Goal: Task Accomplishment & Management: Manage account settings

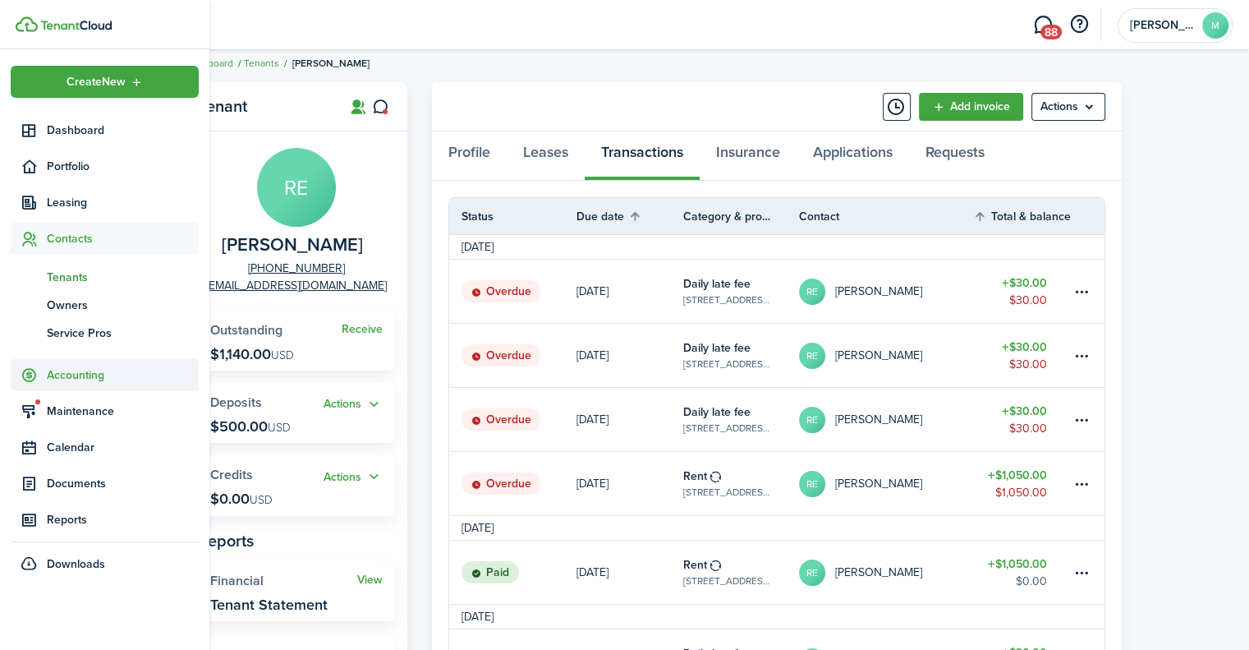
click at [79, 377] on span "Accounting" at bounding box center [123, 374] width 152 height 17
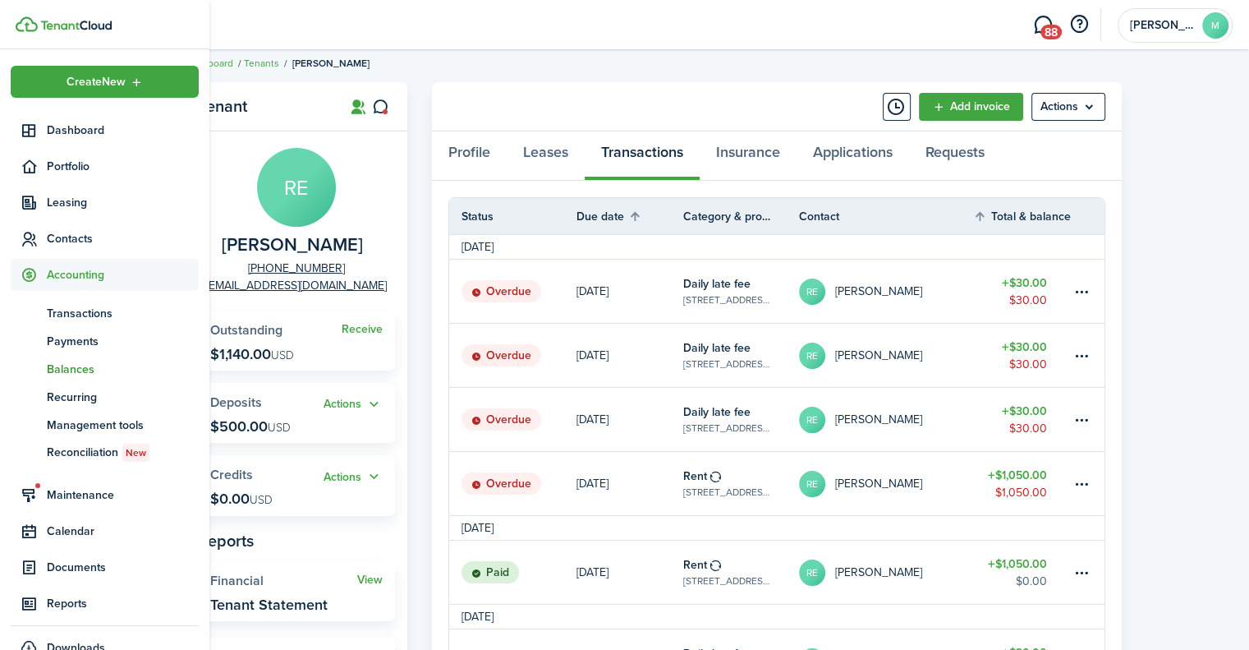
click at [80, 372] on span "Balances" at bounding box center [123, 369] width 152 height 17
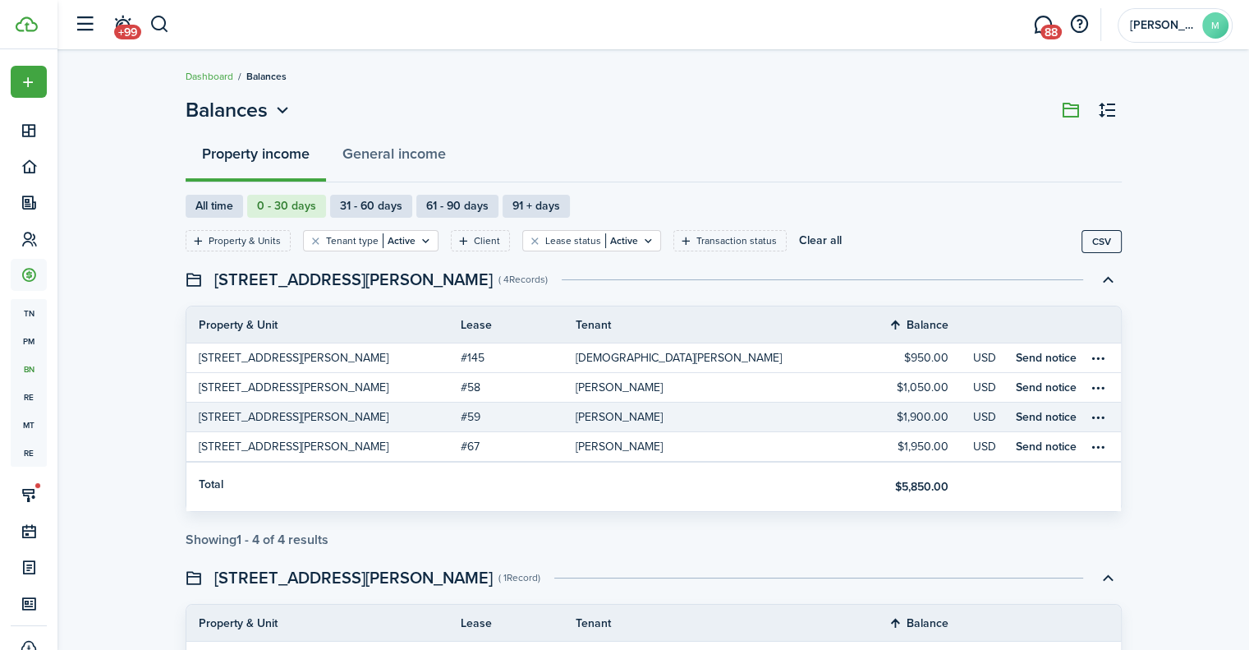
click at [897, 413] on link "$1,900.00" at bounding box center [911, 416] width 123 height 29
click at [399, 420] on link "[STREET_ADDRESS][PERSON_NAME]" at bounding box center [323, 416] width 274 height 29
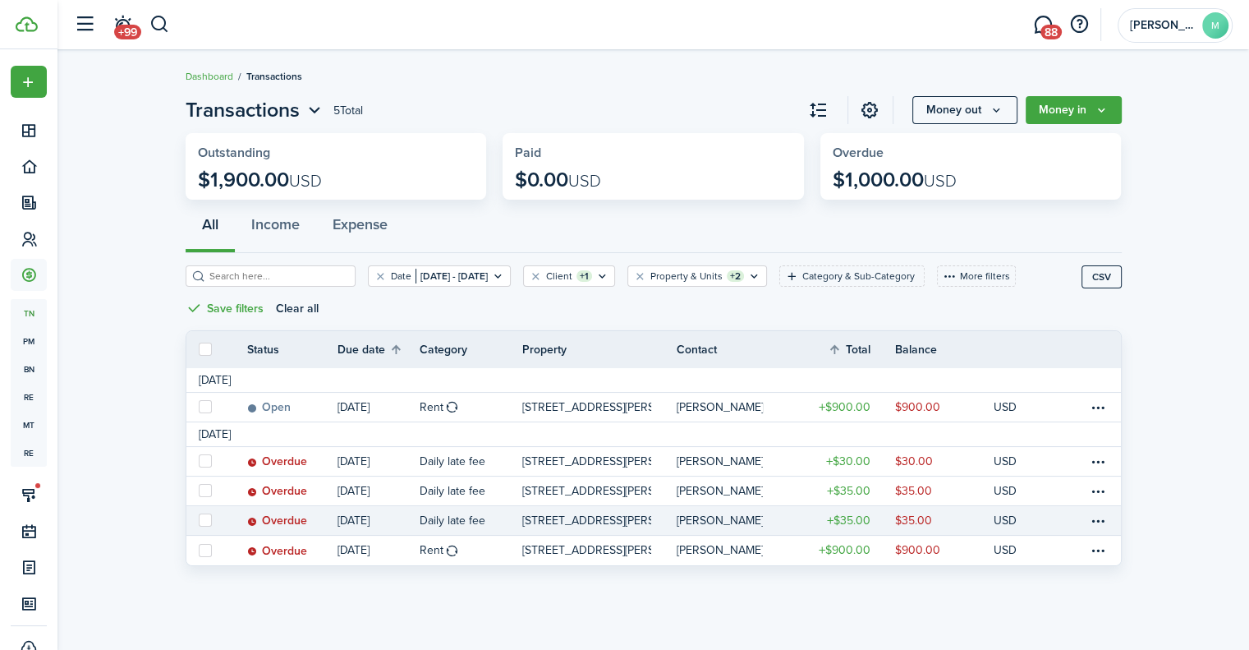
click at [202, 519] on label at bounding box center [205, 519] width 13 height 13
click at [199, 520] on input "checkbox" at bounding box center [198, 520] width 1 height 1
checkbox input "true"
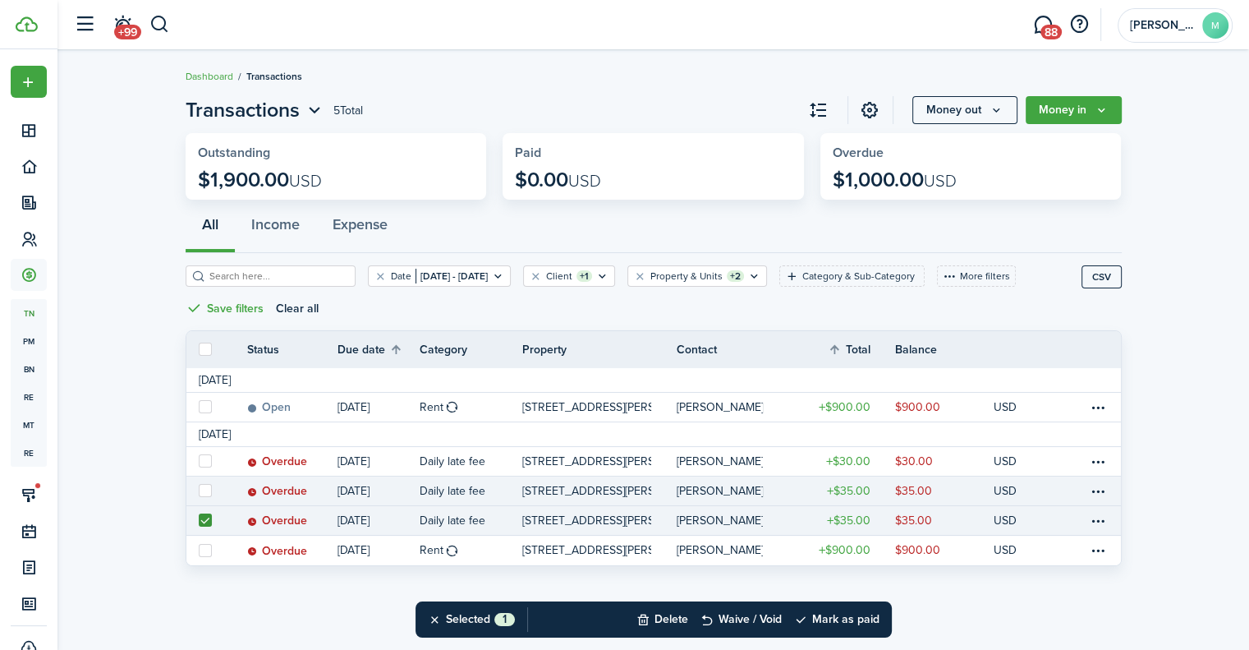
click at [205, 489] on label at bounding box center [205, 490] width 13 height 13
click at [199, 490] on input "checkbox" at bounding box center [198, 490] width 1 height 1
checkbox input "true"
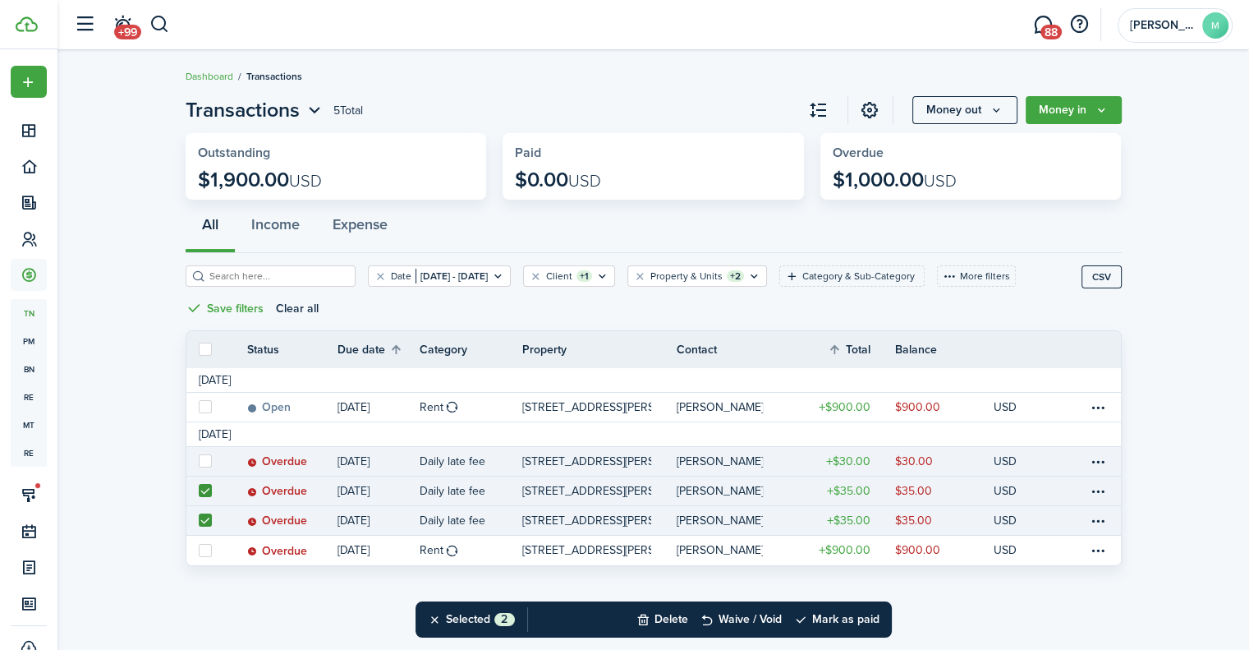
click at [203, 462] on label at bounding box center [205, 460] width 13 height 13
click at [199, 462] on input "checkbox" at bounding box center [198, 461] width 1 height 1
checkbox input "true"
click at [654, 618] on button "Delete" at bounding box center [662, 619] width 52 height 36
click at [841, 613] on button "Confirm" at bounding box center [836, 619] width 66 height 23
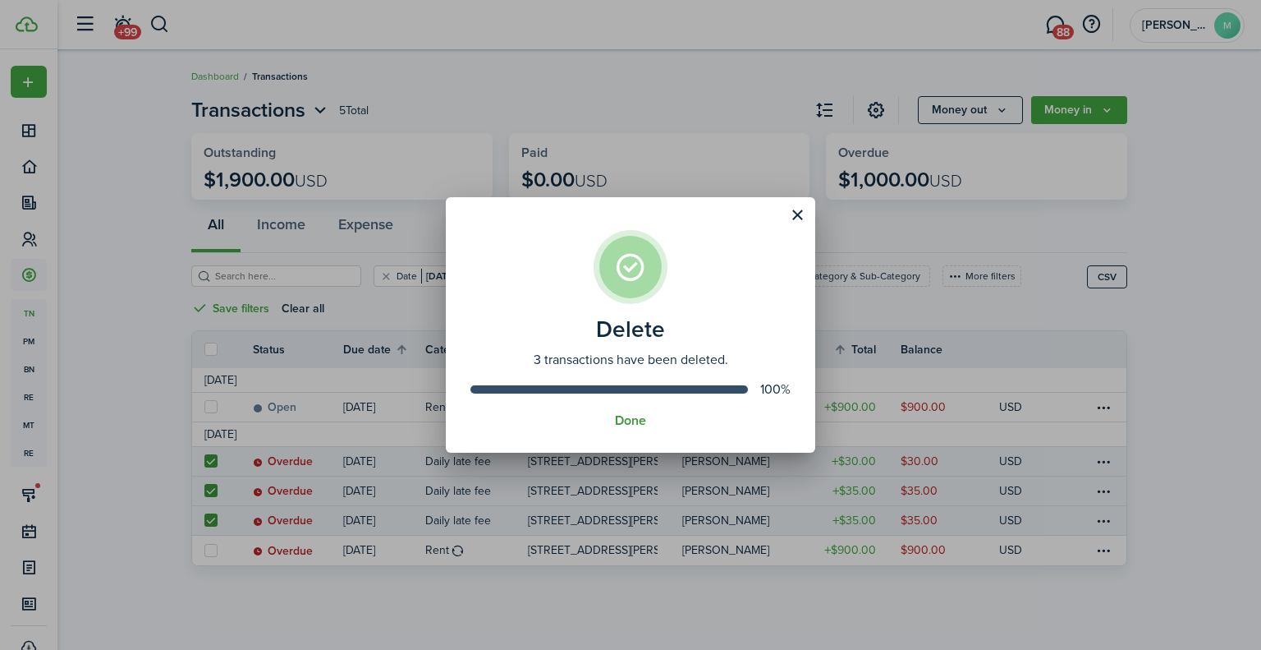
click at [636, 423] on button "Done" at bounding box center [630, 420] width 31 height 15
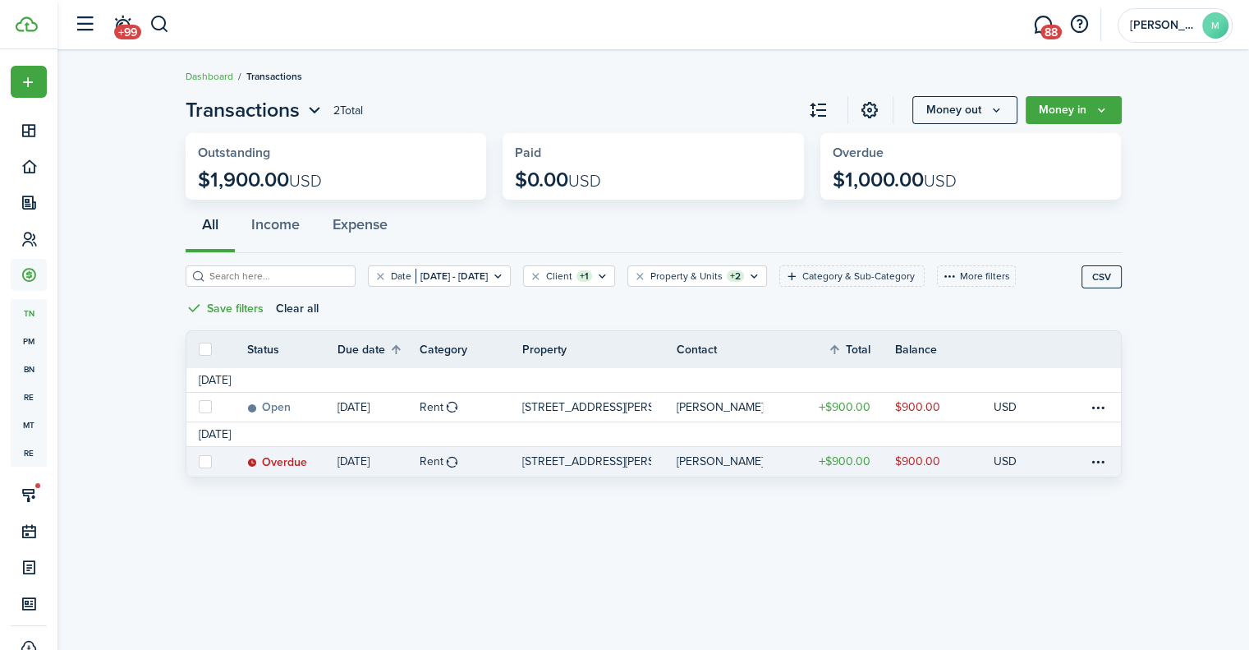
click at [207, 460] on label at bounding box center [205, 461] width 13 height 13
click at [199, 461] on input "checkbox" at bounding box center [198, 461] width 1 height 1
checkbox input "true"
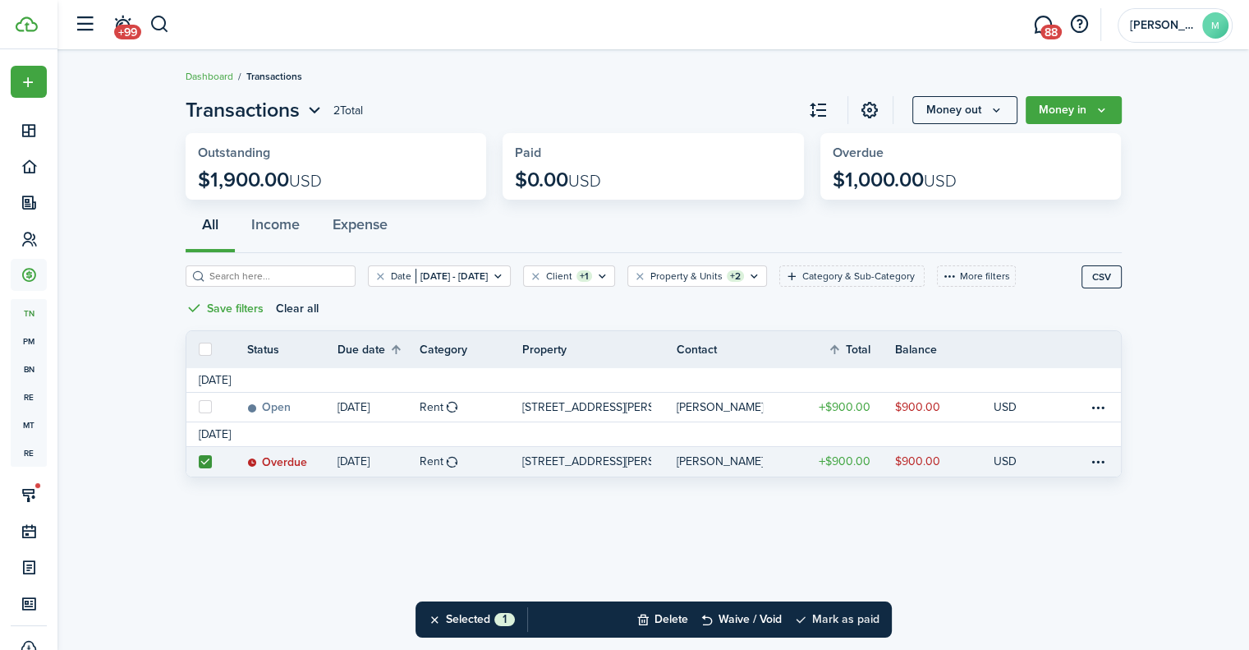
click at [827, 618] on button "Mark as paid" at bounding box center [836, 619] width 85 height 36
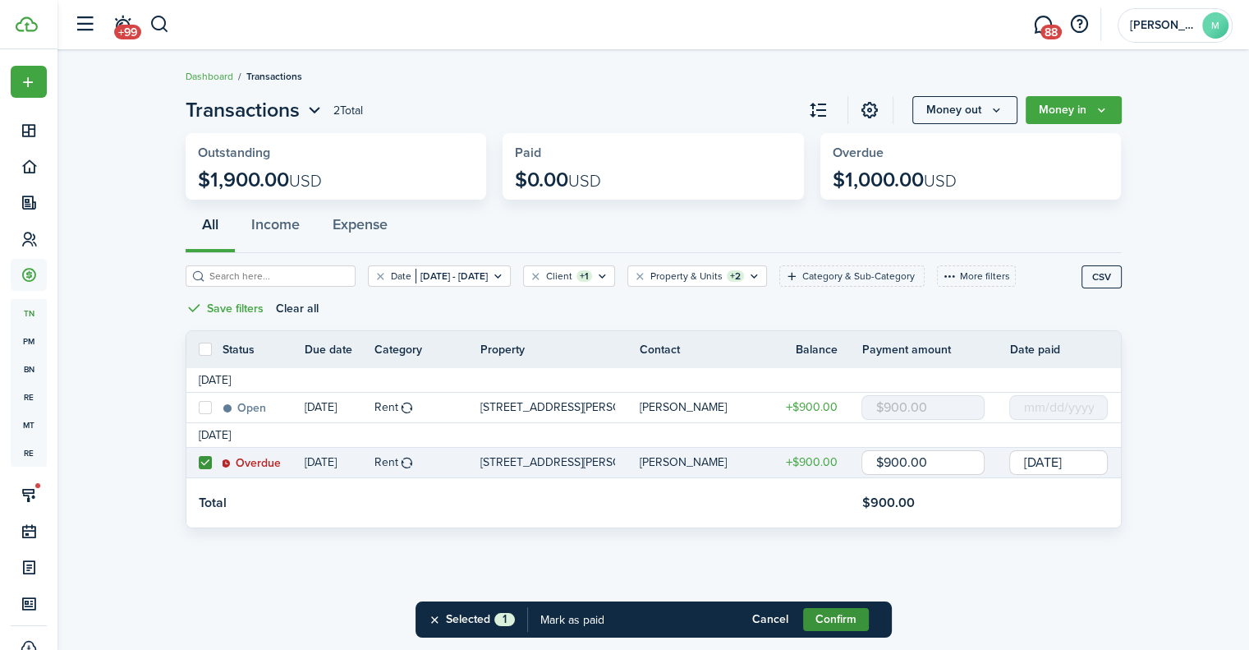
click at [837, 618] on button "Confirm" at bounding box center [836, 619] width 66 height 23
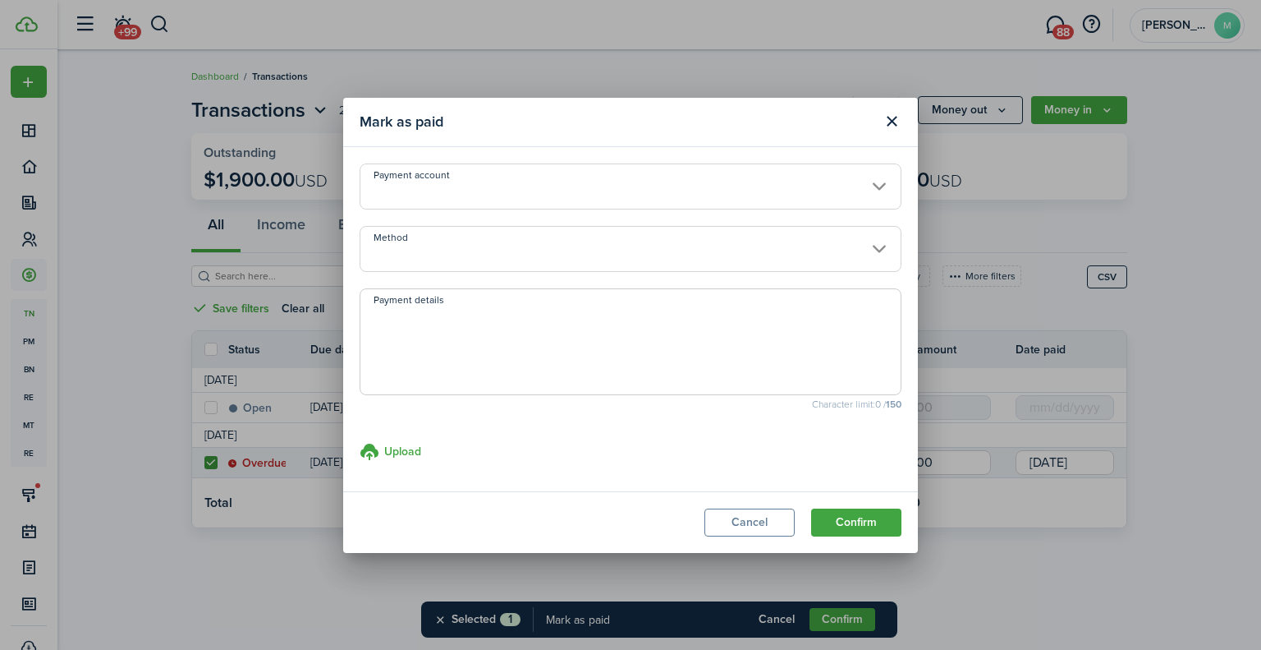
click at [553, 195] on input "Payment account" at bounding box center [631, 186] width 542 height 46
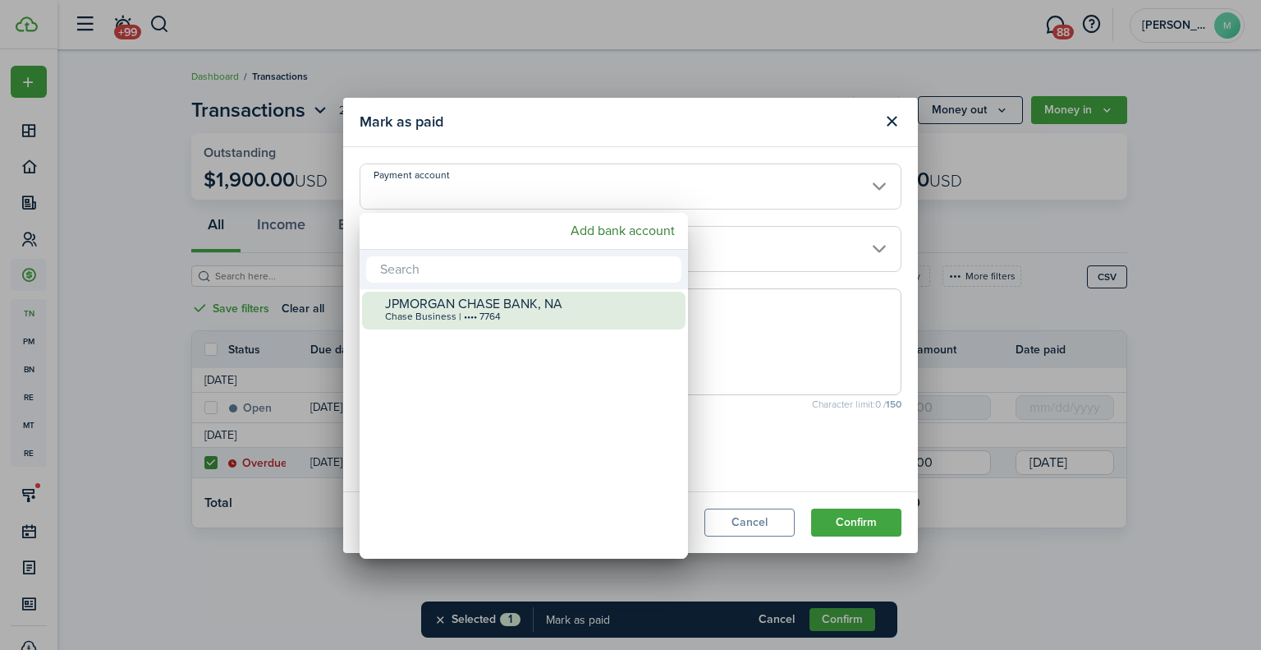
click at [522, 298] on div "JPMORGAN CHASE BANK, NA" at bounding box center [530, 303] width 291 height 15
type input "•••• •••• •••• 7764"
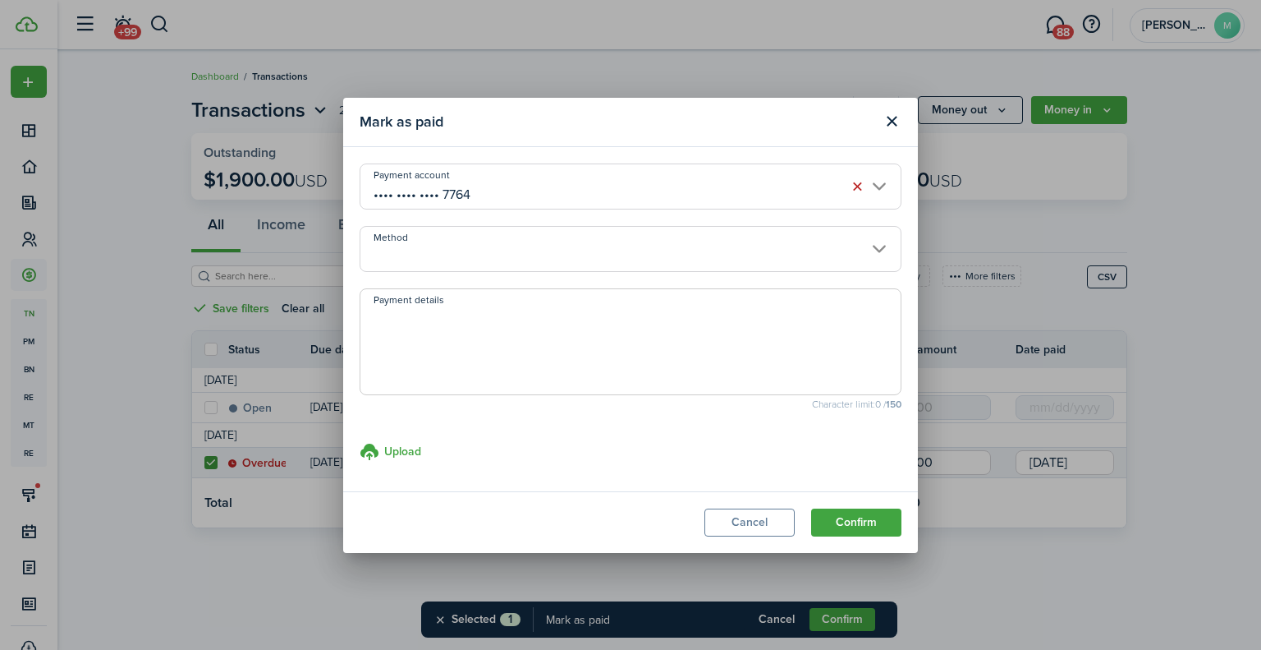
click at [503, 255] on input "Method" at bounding box center [631, 249] width 542 height 46
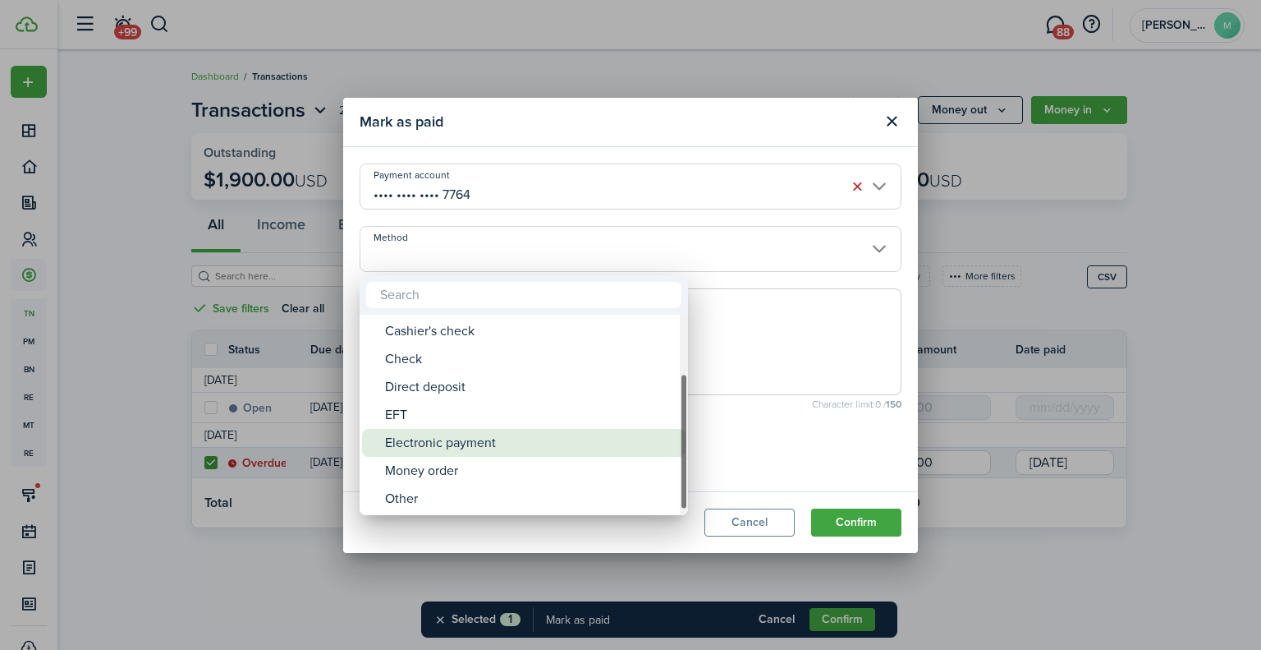
click at [462, 448] on div "Electronic payment" at bounding box center [530, 443] width 291 height 28
type input "Electronic payment"
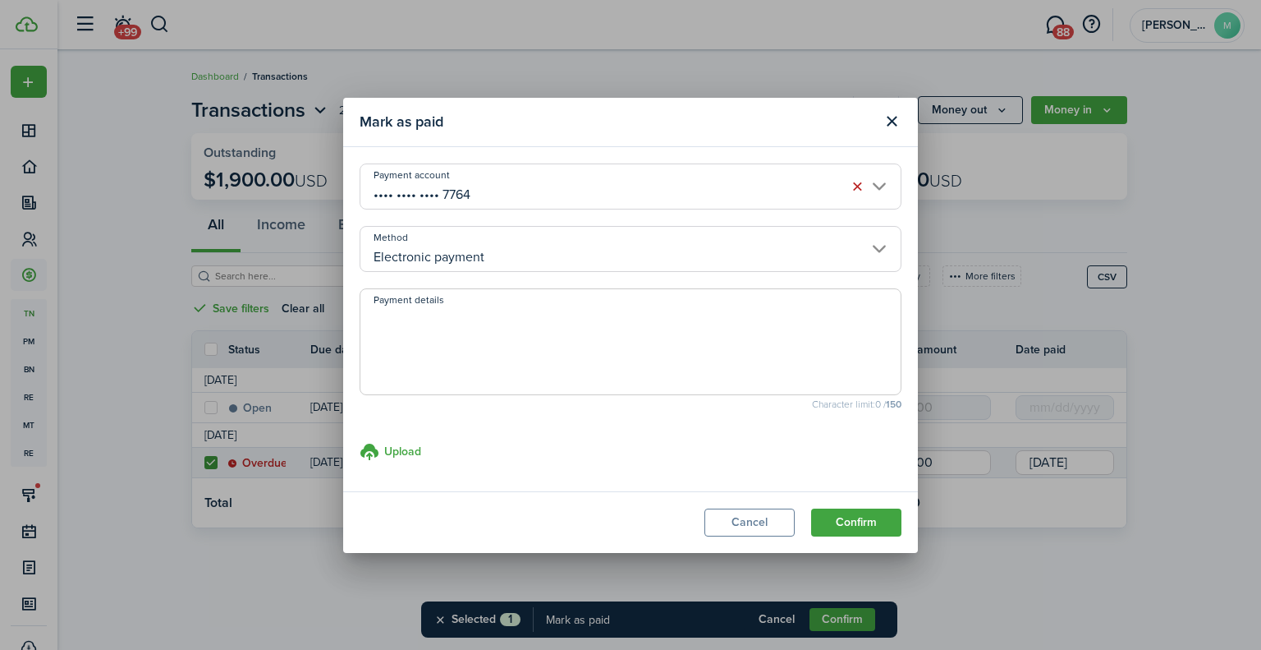
click at [450, 343] on textarea "Payment details" at bounding box center [631, 346] width 540 height 79
type textarea "mm"
click at [838, 508] on button "Confirm" at bounding box center [856, 522] width 90 height 28
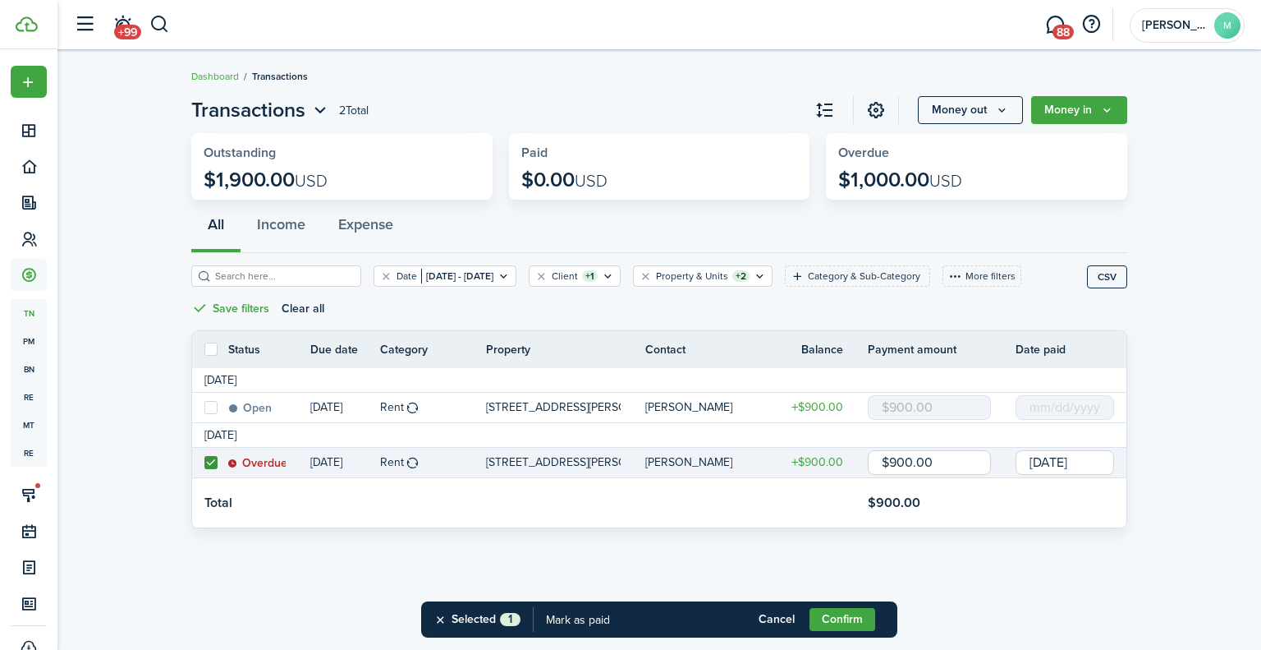
click at [838, 508] on div "Mark as paid Payment account •••• •••• •••• 7764 Method Electronic payment Paym…" at bounding box center [630, 325] width 1261 height 650
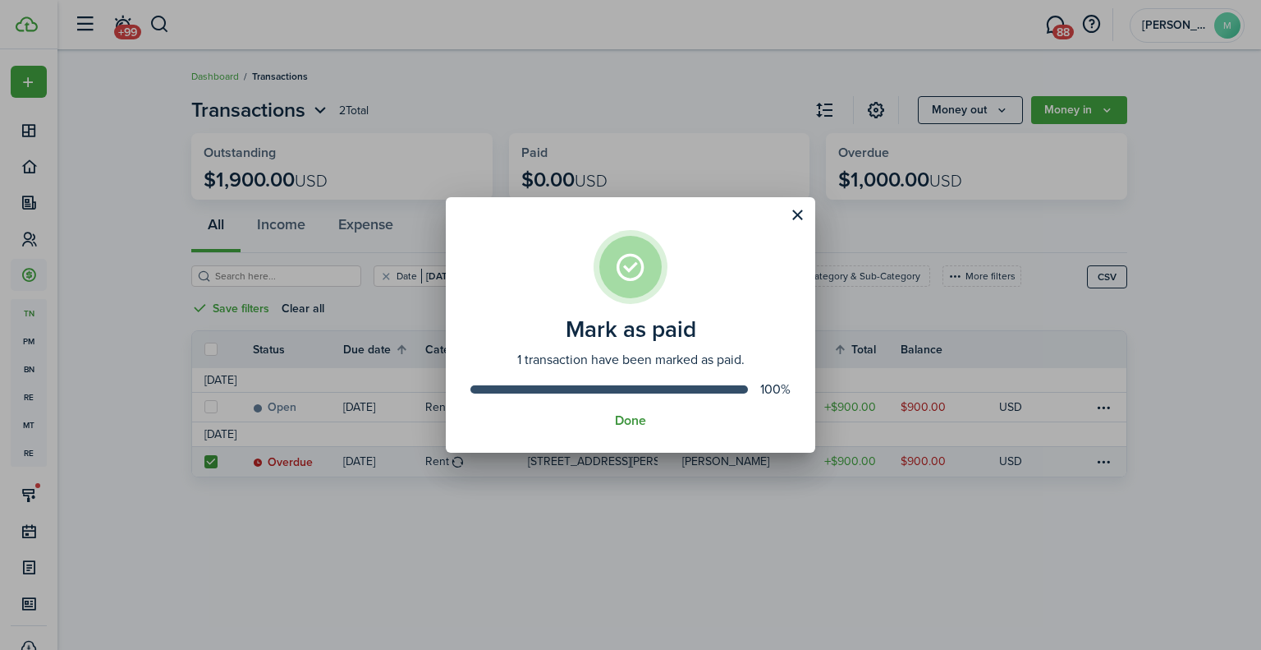
click at [632, 420] on button "Done" at bounding box center [630, 420] width 31 height 15
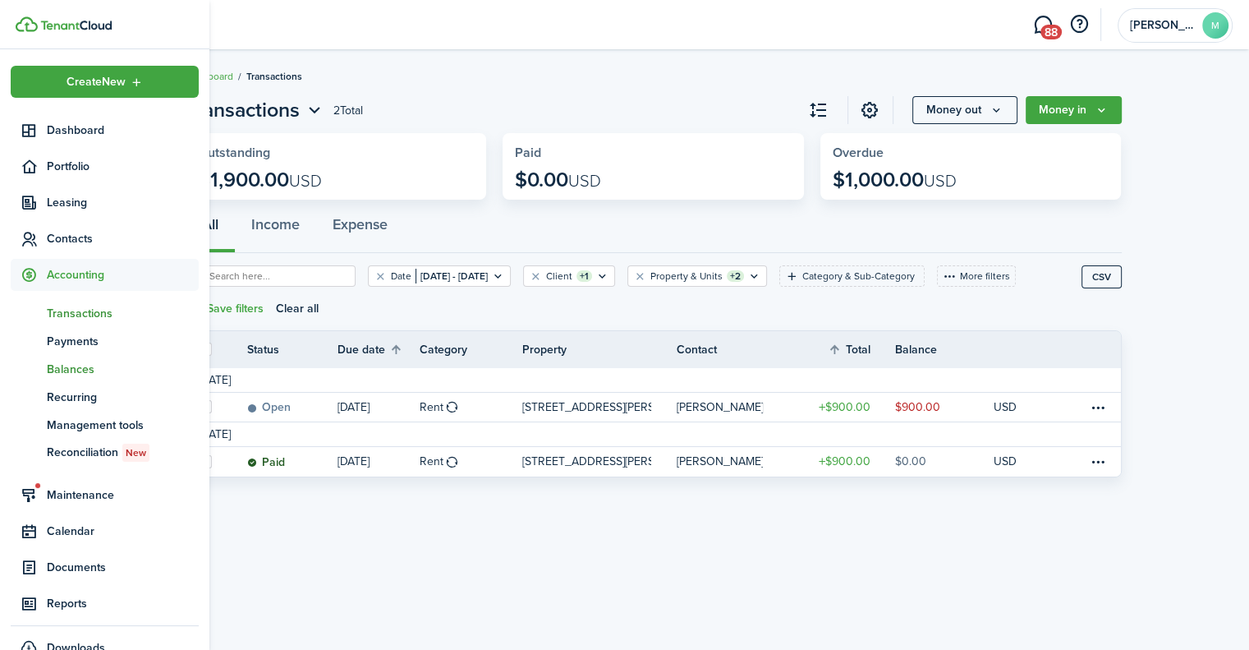
click at [87, 369] on span "Balances" at bounding box center [123, 369] width 152 height 17
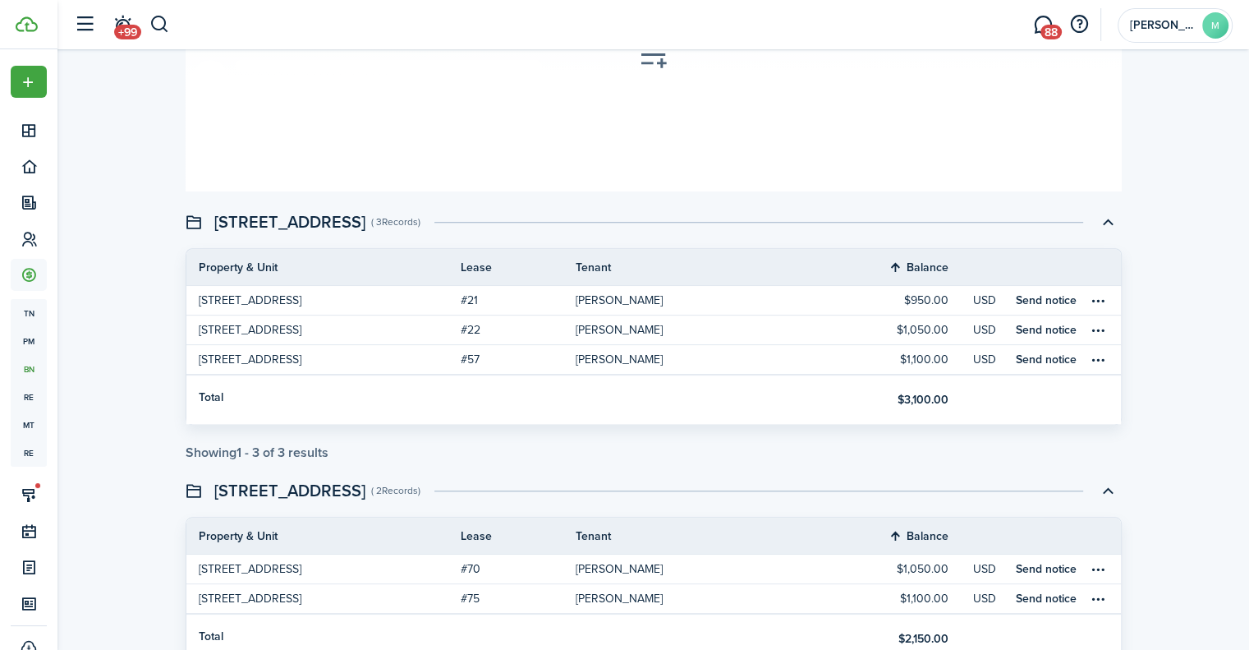
scroll to position [1411, 0]
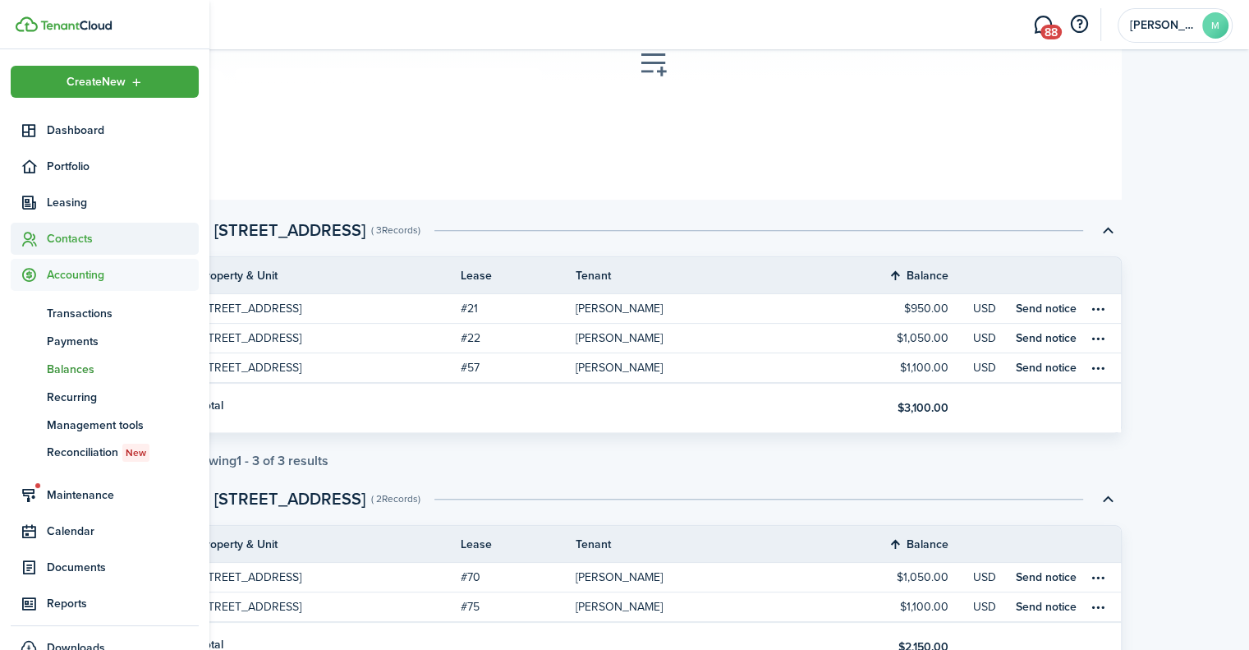
click at [72, 238] on span "Contacts" at bounding box center [123, 238] width 152 height 17
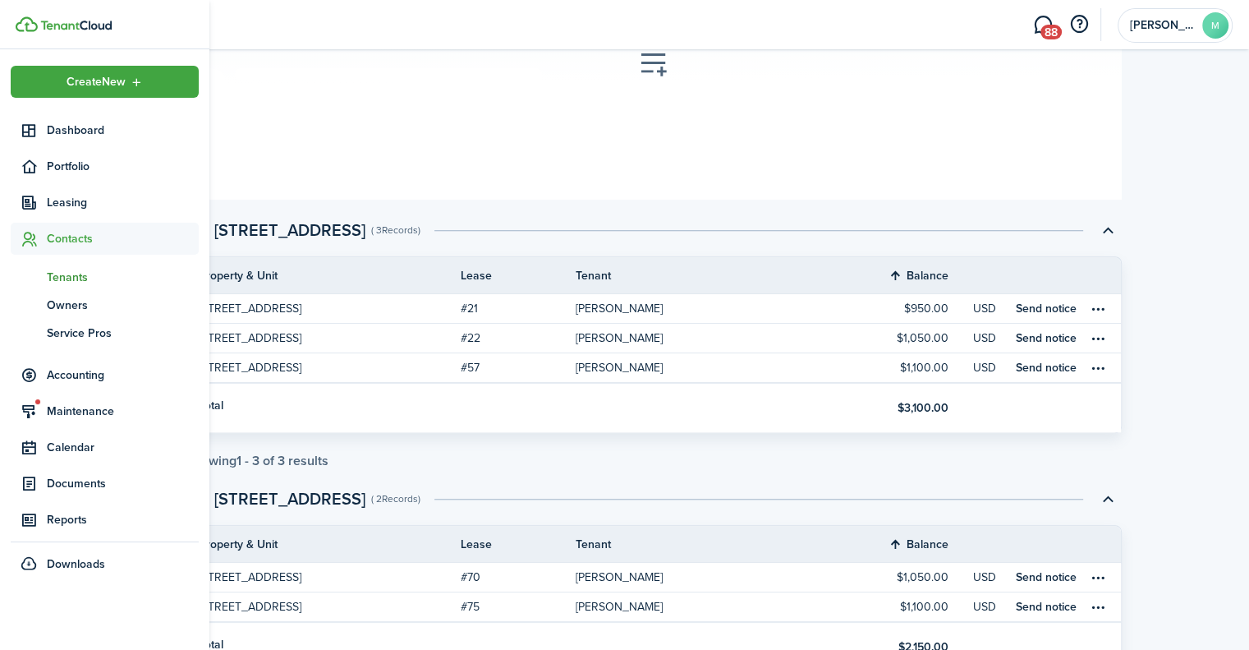
click at [86, 274] on span "Tenants" at bounding box center [123, 277] width 152 height 17
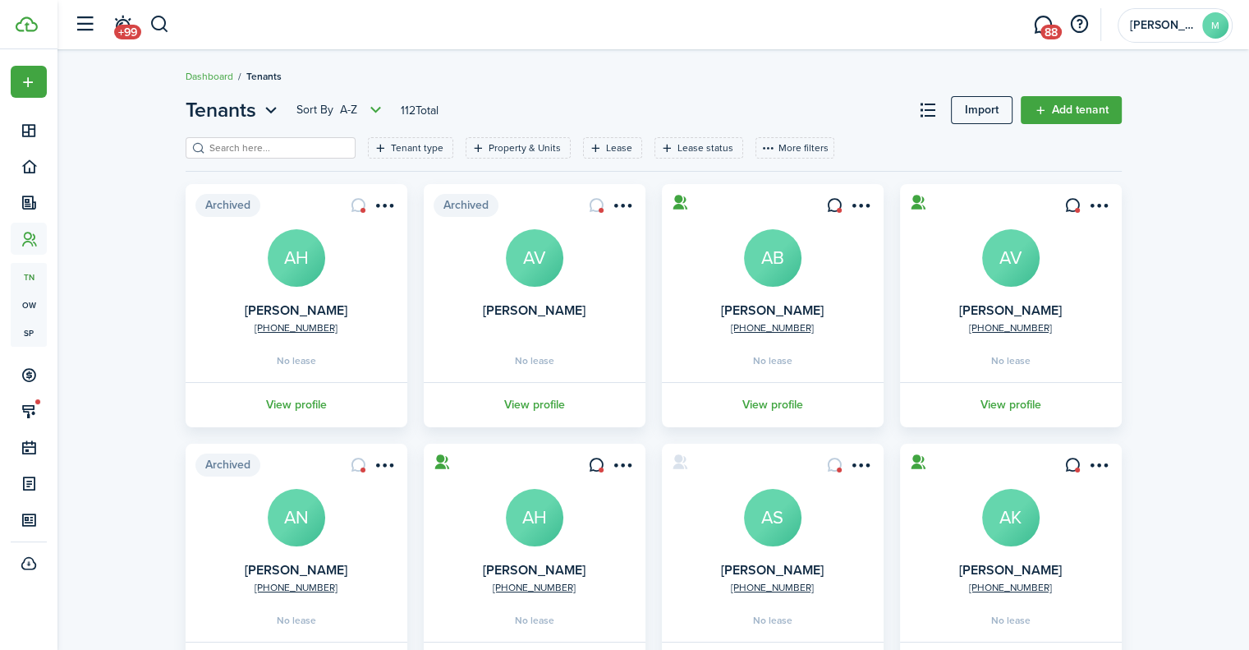
click at [292, 153] on input "search" at bounding box center [277, 148] width 145 height 16
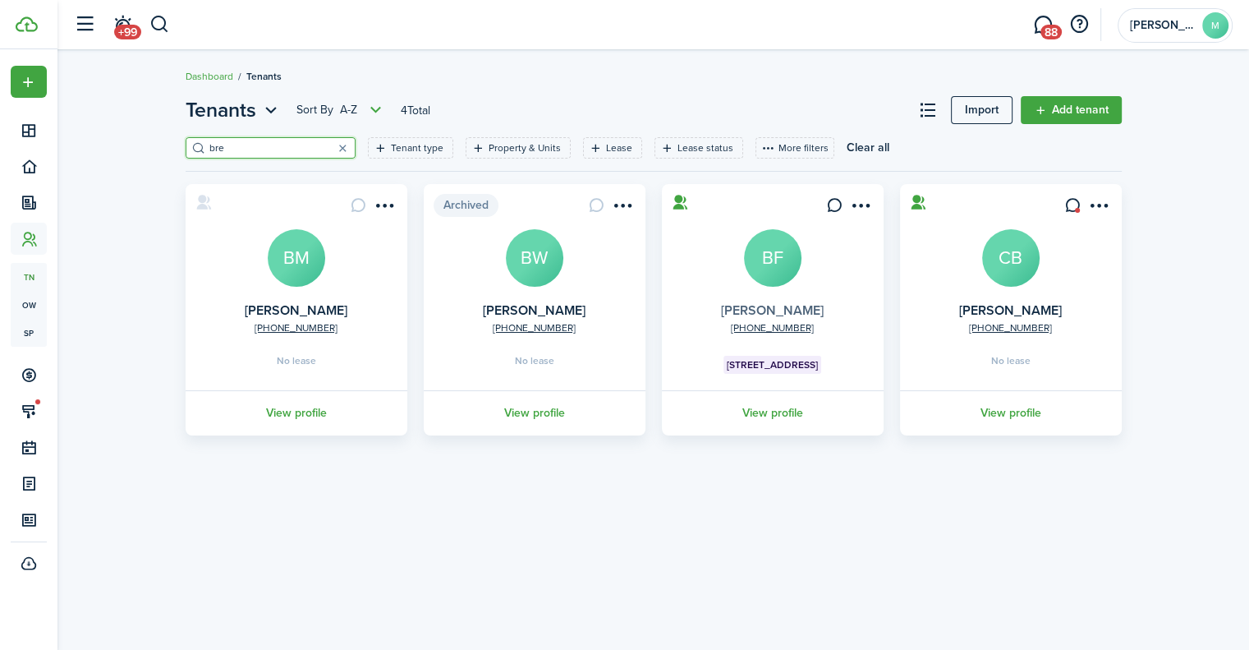
type input "bre"
click at [756, 311] on link "[PERSON_NAME]" at bounding box center [772, 310] width 103 height 19
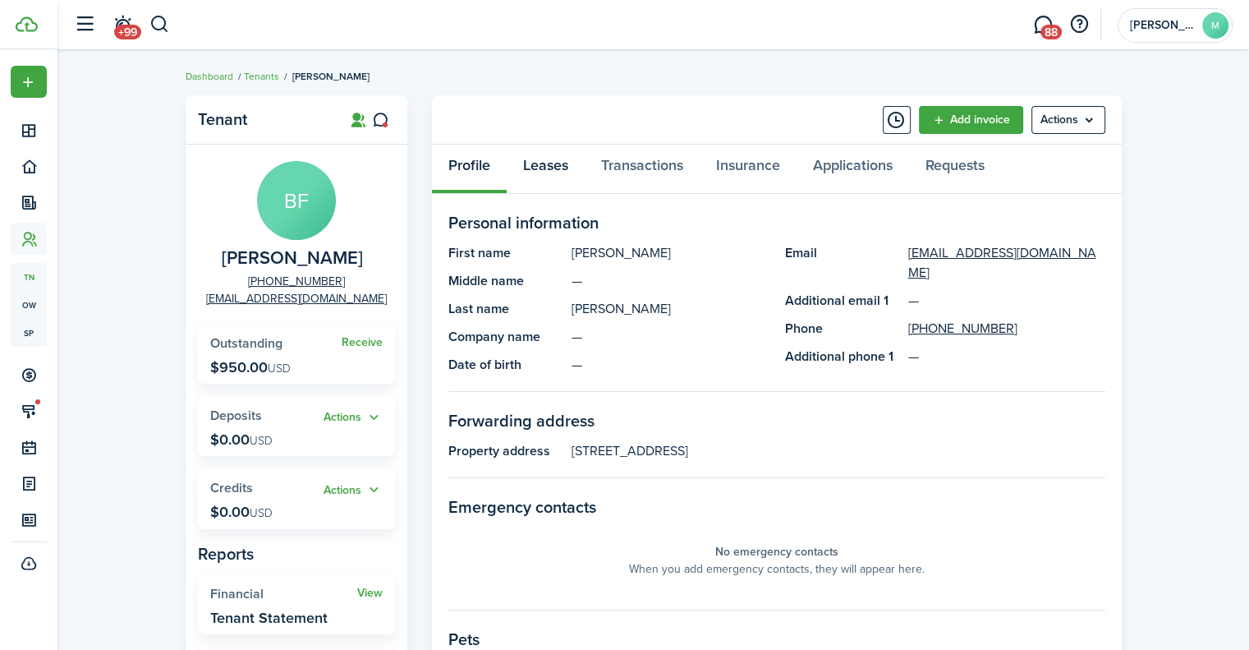
click at [542, 161] on link "Leases" at bounding box center [546, 169] width 78 height 49
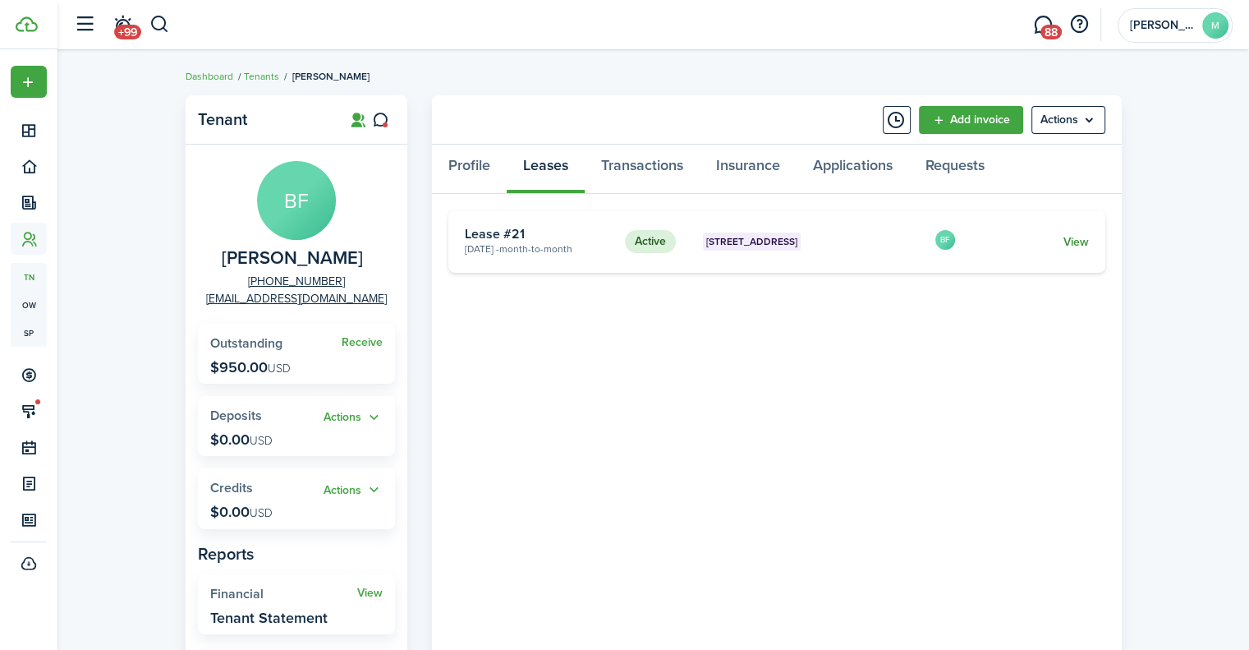
click at [1073, 239] on link "View" at bounding box center [1075, 241] width 25 height 17
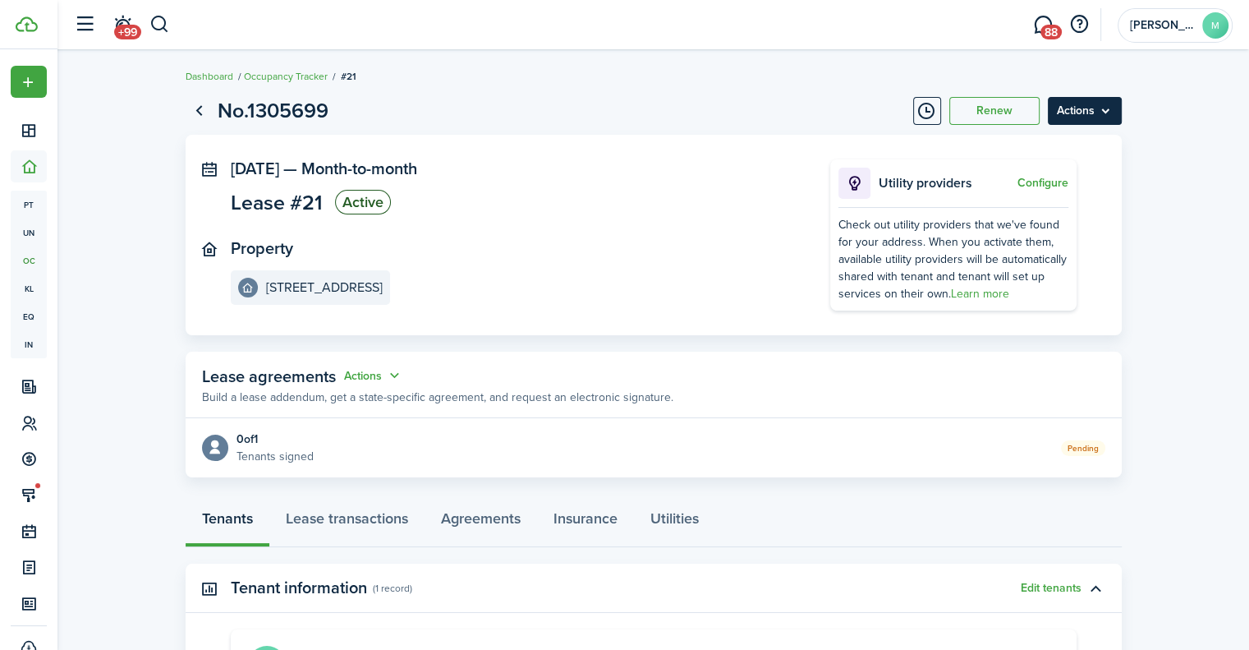
click at [1118, 103] on menu-btn "Actions" at bounding box center [1085, 111] width 74 height 28
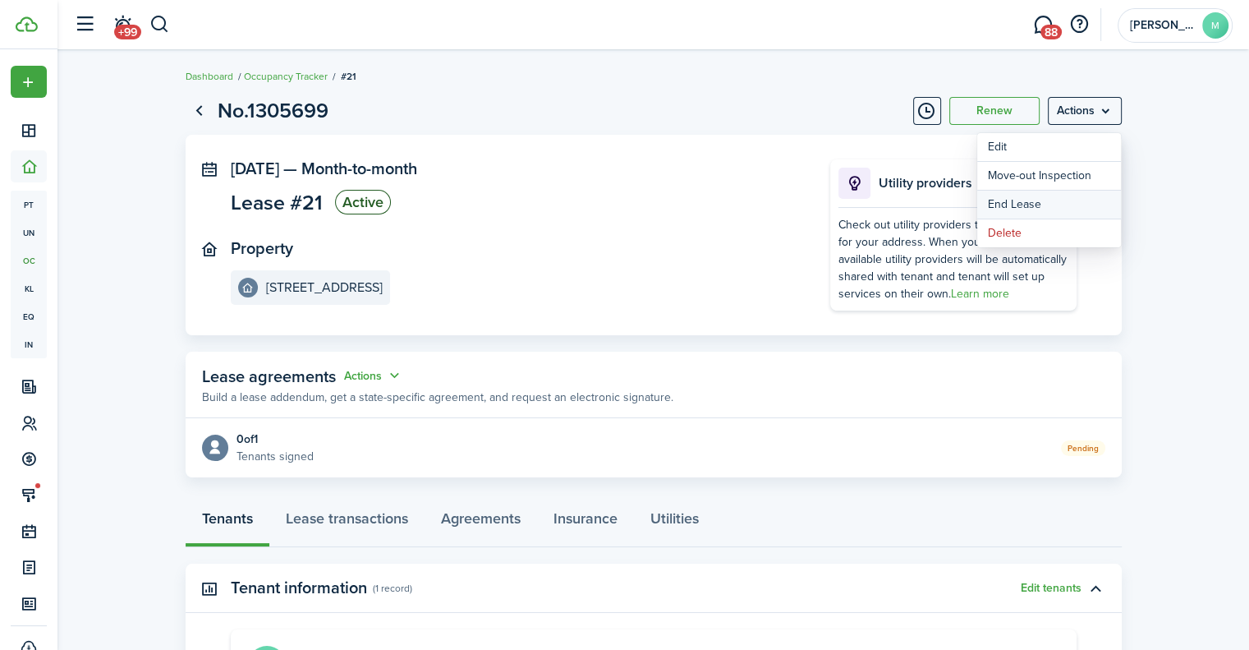
click at [1054, 209] on link "End Lease" at bounding box center [1049, 205] width 144 height 28
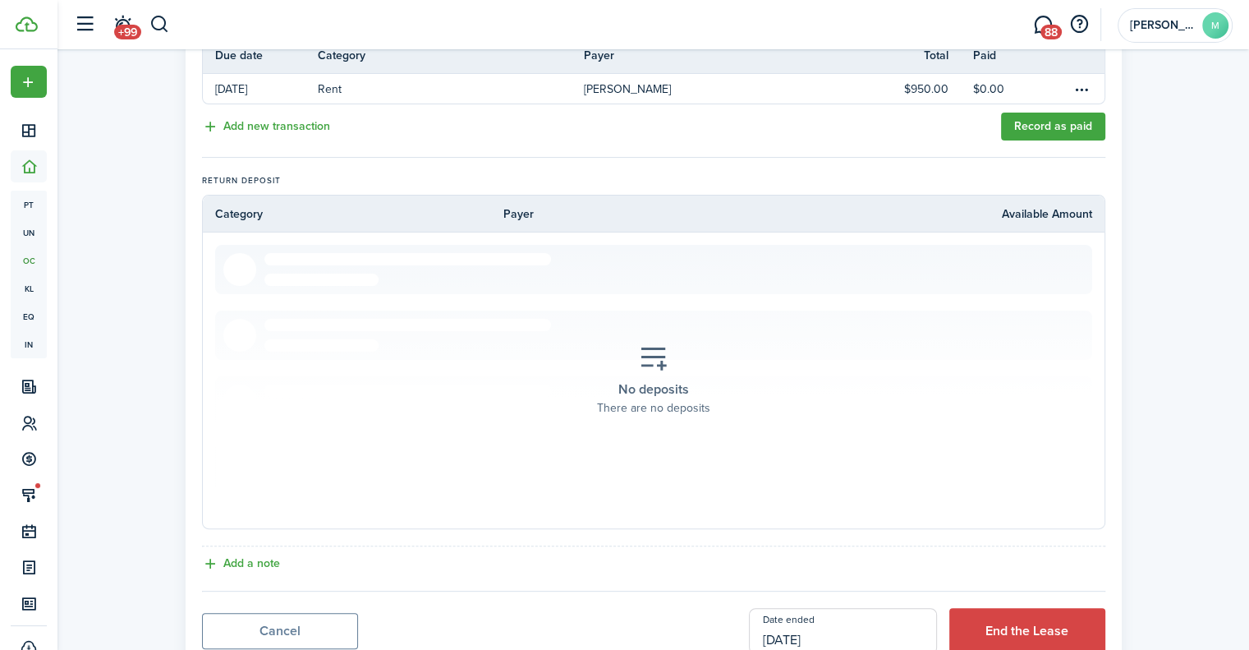
scroll to position [443, 0]
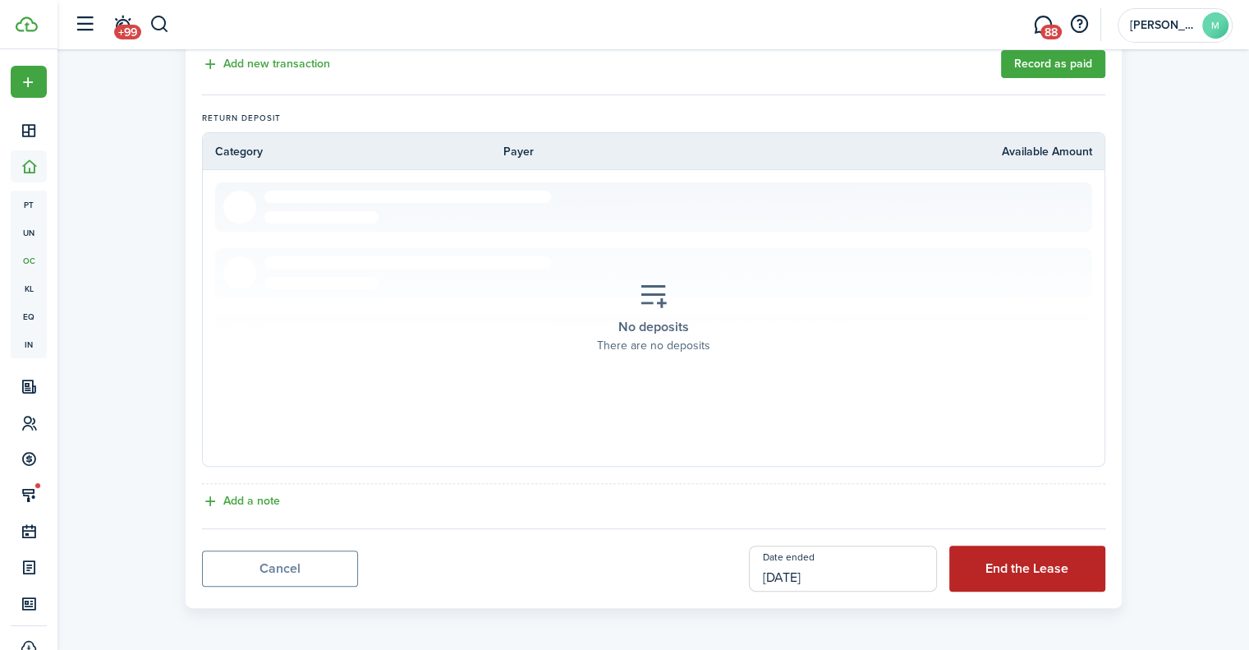
click at [995, 565] on button "End the Lease" at bounding box center [1027, 568] width 156 height 46
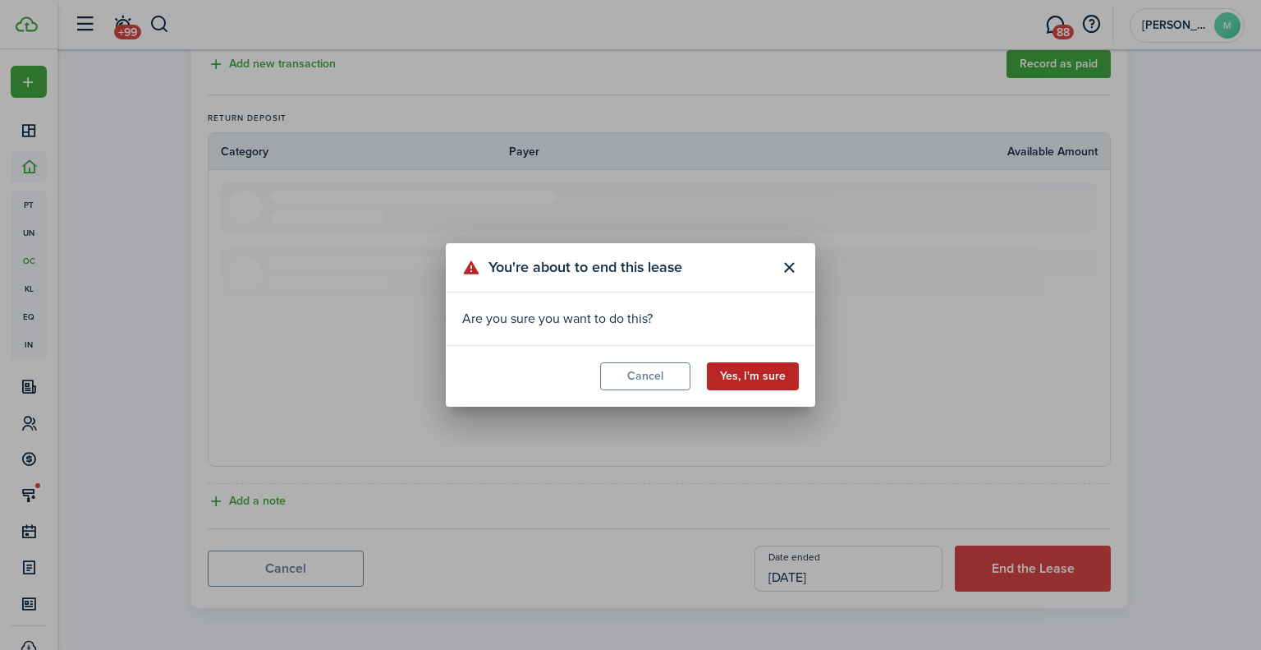
click at [771, 377] on button "Yes, I'm sure" at bounding box center [753, 376] width 92 height 28
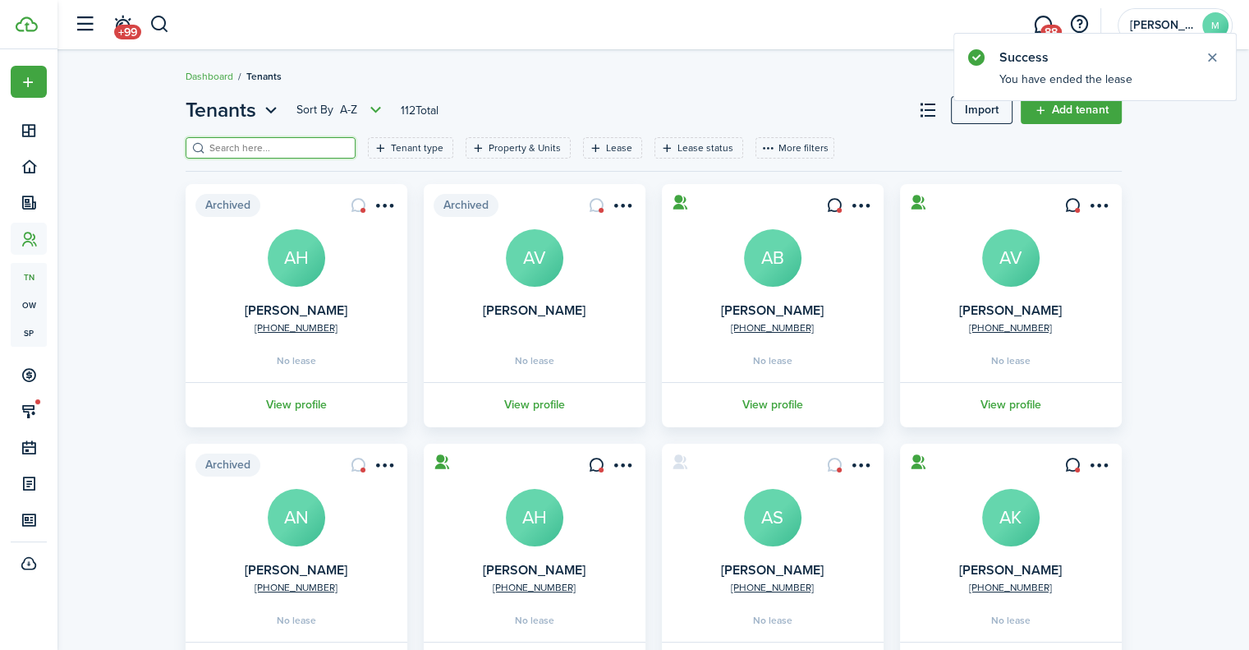
click at [253, 154] on input "search" at bounding box center [277, 148] width 145 height 16
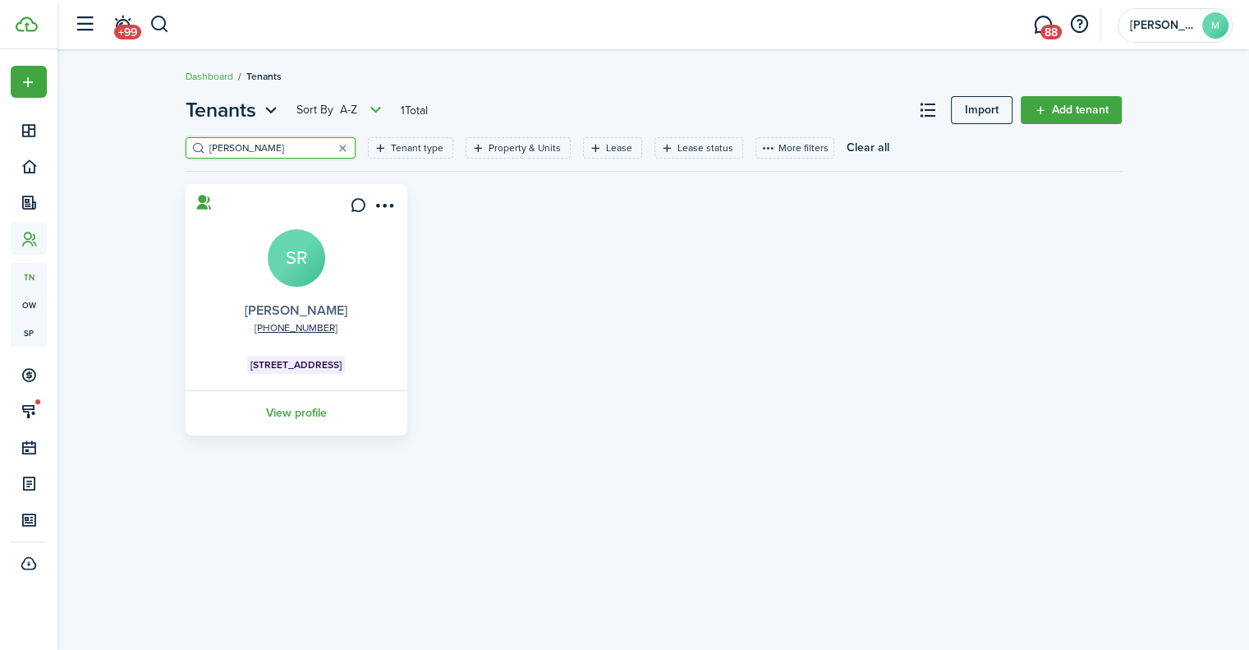
type input "[PERSON_NAME]"
click at [290, 308] on link "[PERSON_NAME]" at bounding box center [296, 310] width 103 height 19
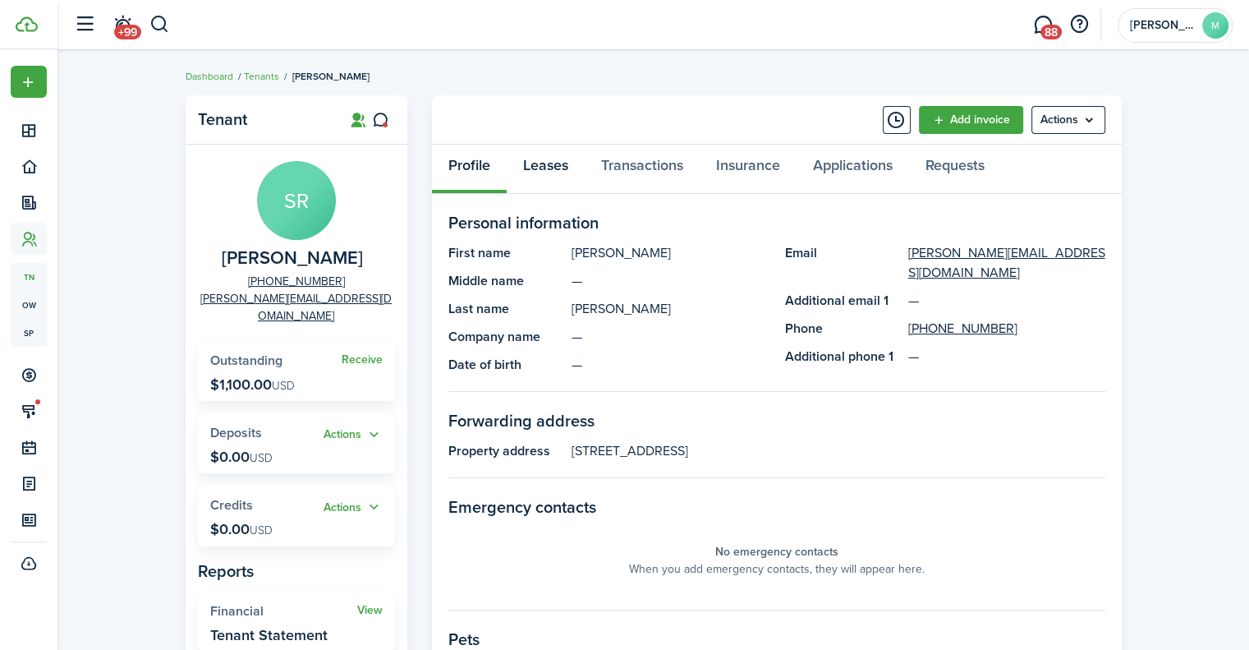
click at [555, 159] on link "Leases" at bounding box center [546, 169] width 78 height 49
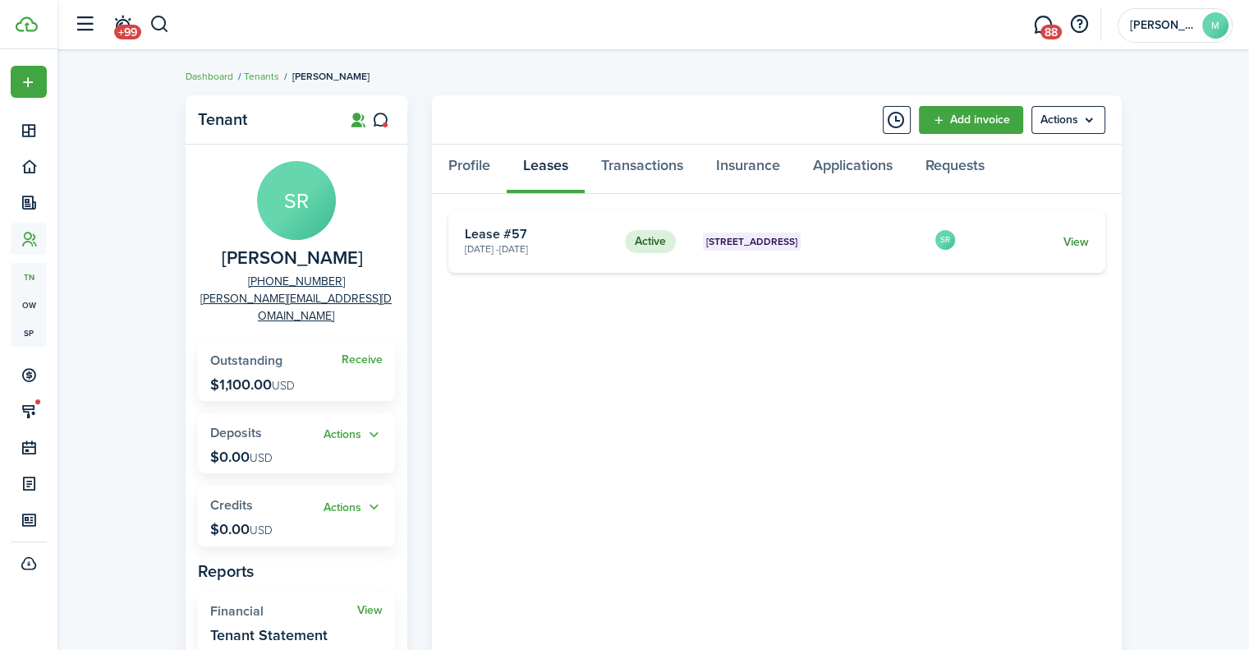
click at [1081, 240] on link "View" at bounding box center [1075, 241] width 25 height 17
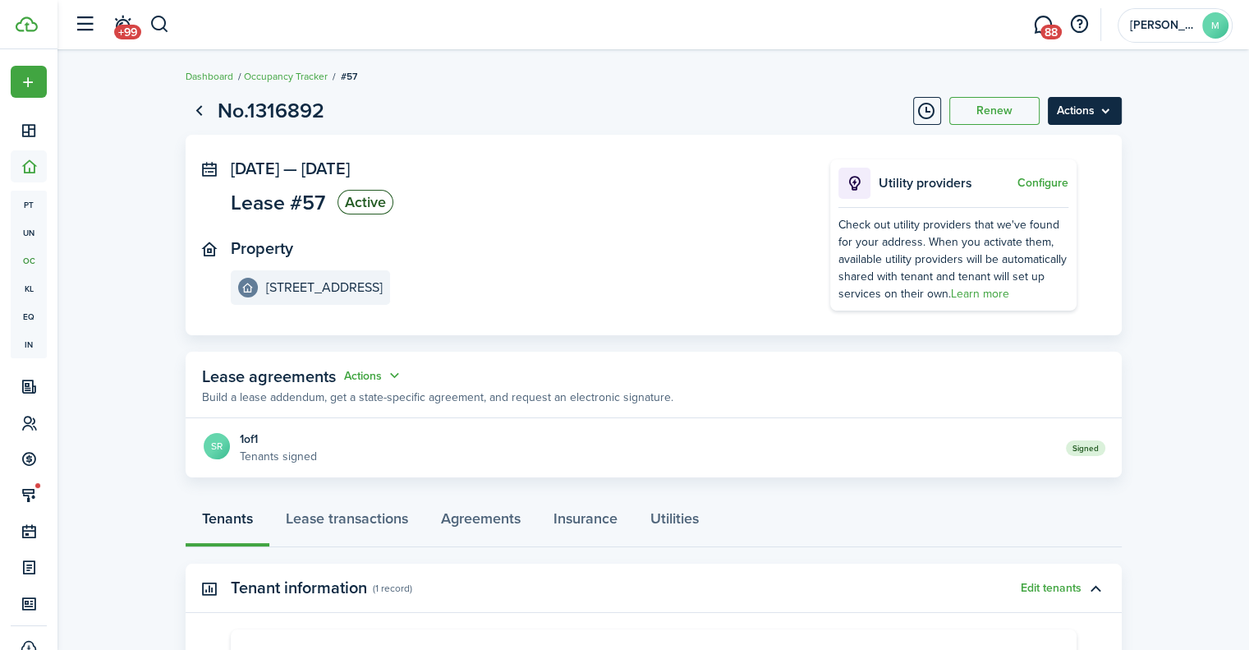
click at [1082, 122] on menu-btn "Actions" at bounding box center [1085, 111] width 74 height 28
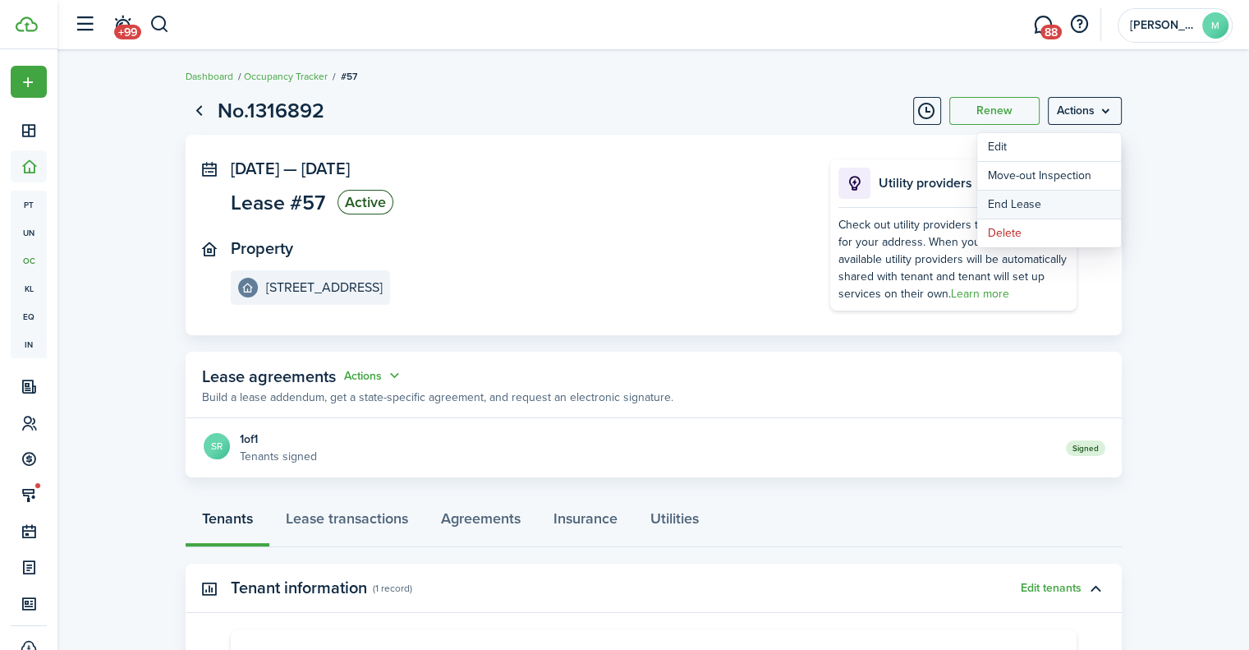
click at [1045, 203] on link "End Lease" at bounding box center [1049, 205] width 144 height 28
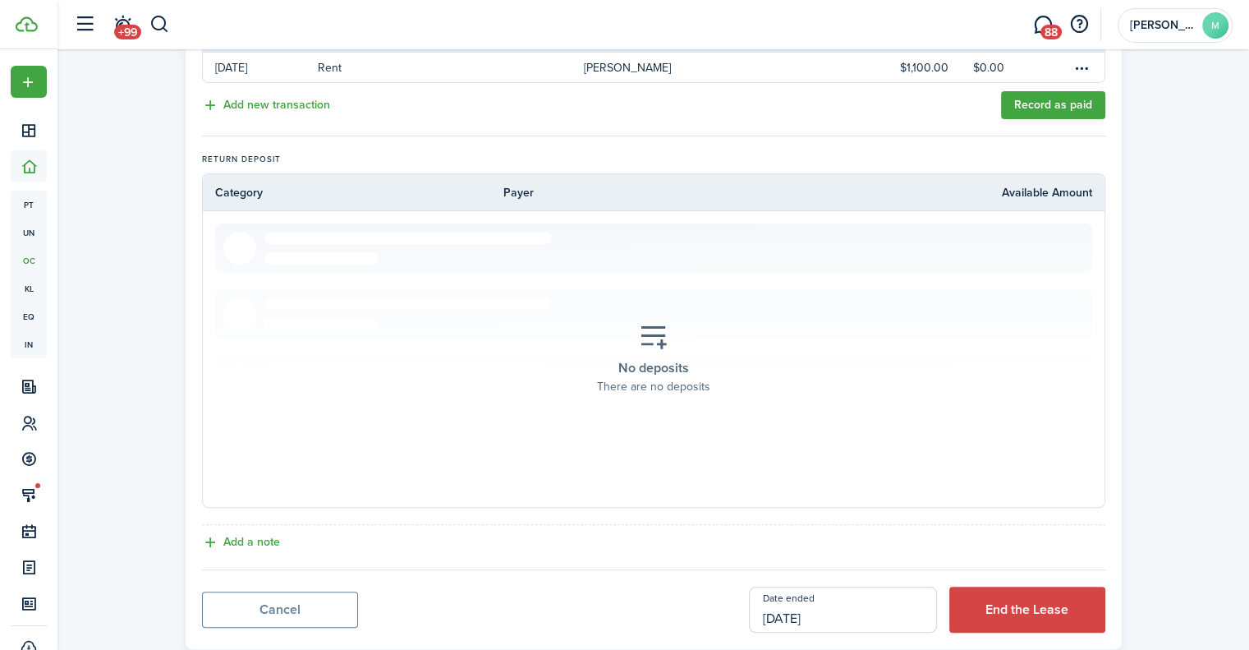
scroll to position [403, 0]
click at [1001, 595] on button "End the Lease" at bounding box center [1027, 609] width 156 height 46
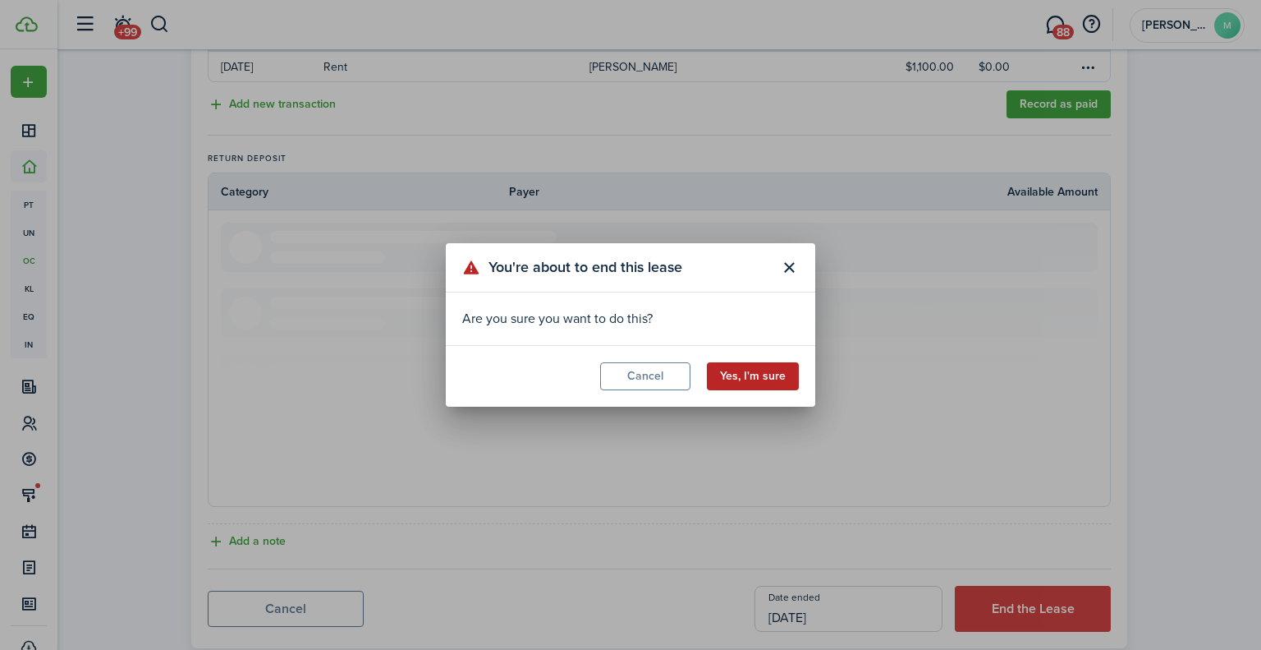
click at [773, 365] on button "Yes, I'm sure" at bounding box center [753, 376] width 92 height 28
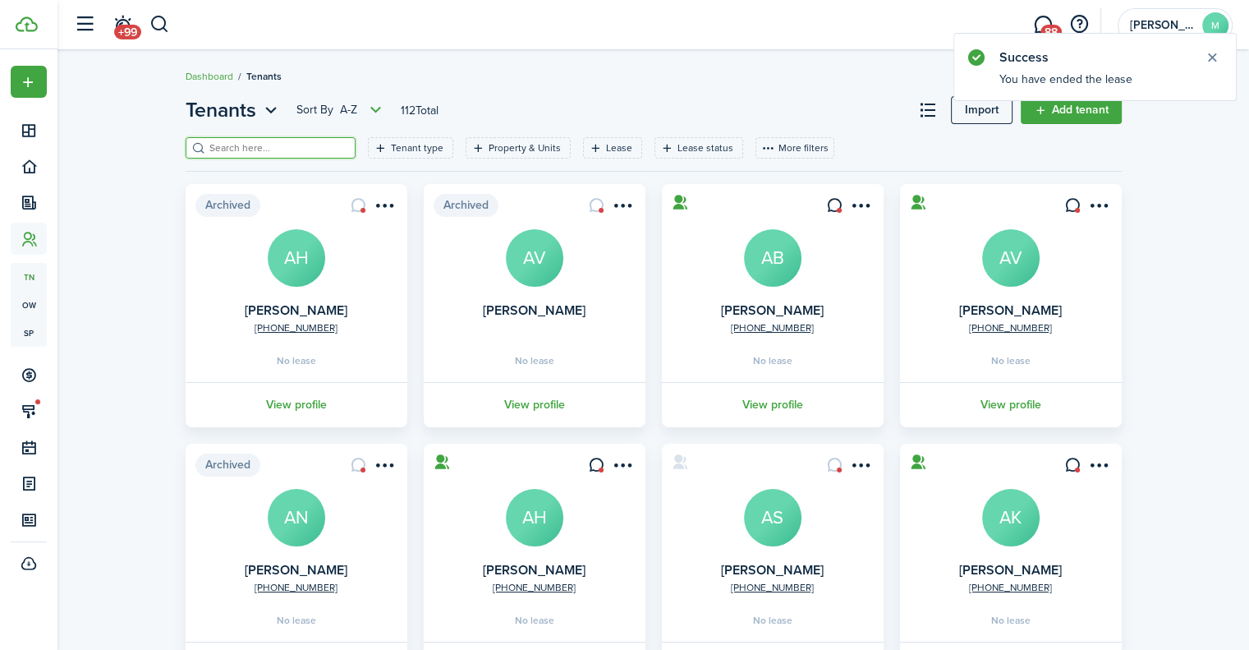
click at [279, 147] on input "search" at bounding box center [277, 148] width 145 height 16
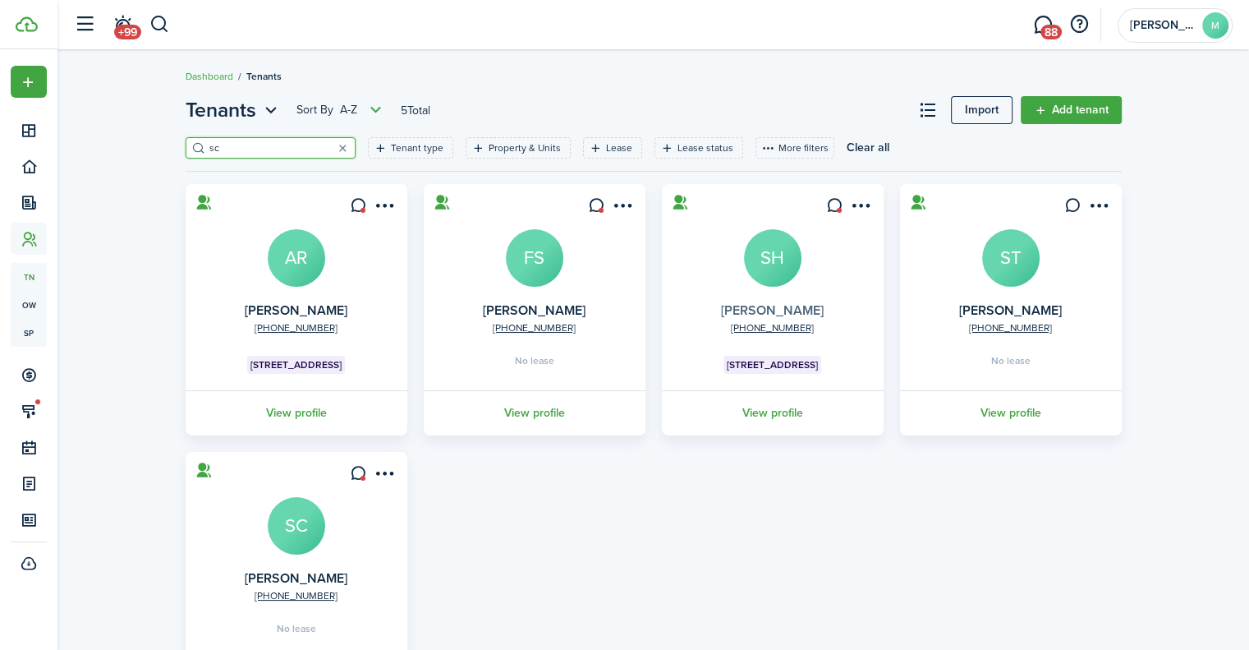
type input "sc"
click at [790, 305] on link "[PERSON_NAME]" at bounding box center [772, 310] width 103 height 19
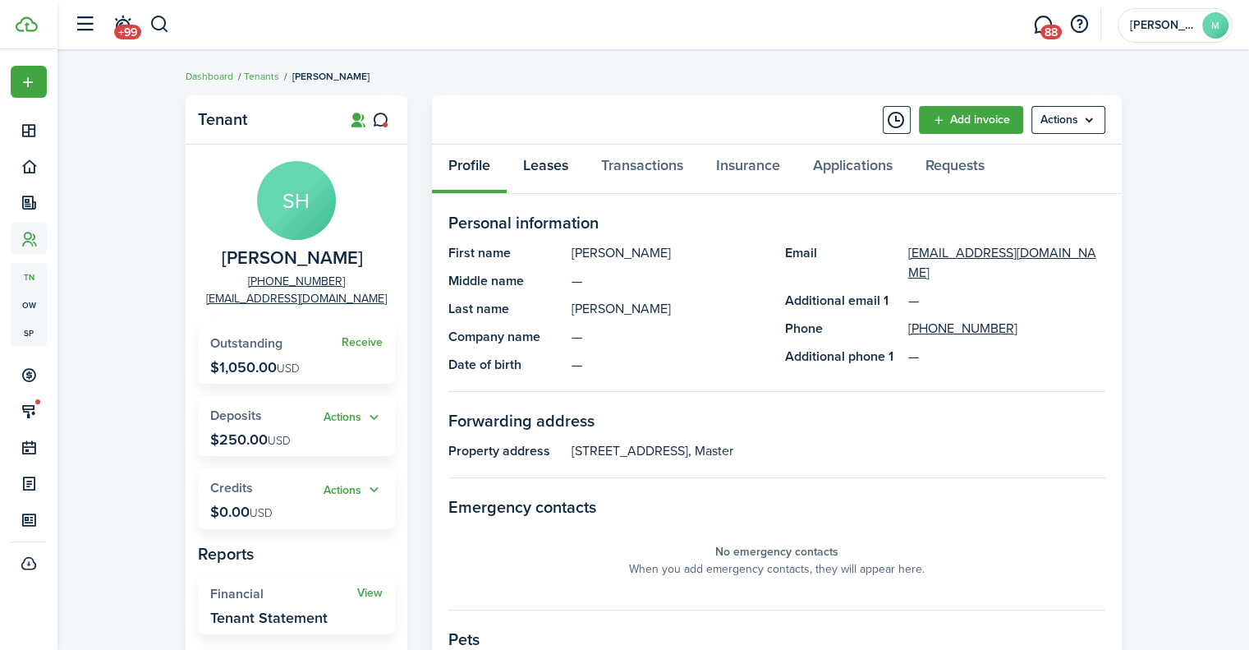
click at [558, 160] on link "Leases" at bounding box center [546, 169] width 78 height 49
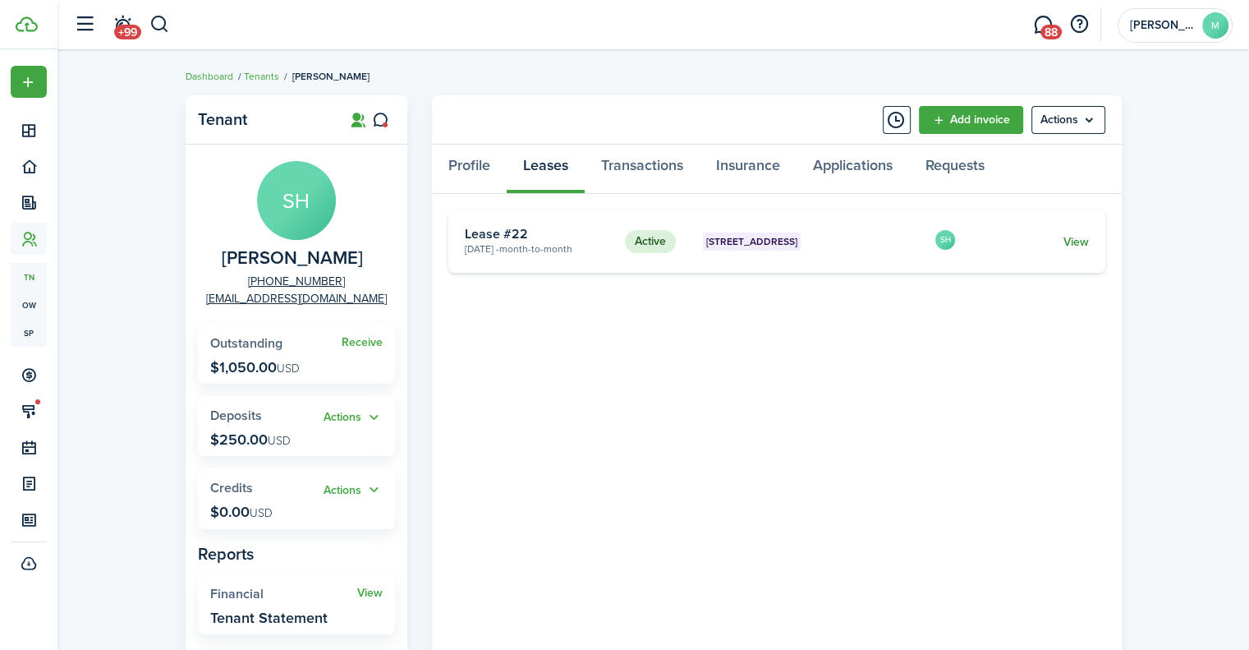
click at [1074, 237] on link "View" at bounding box center [1075, 241] width 25 height 17
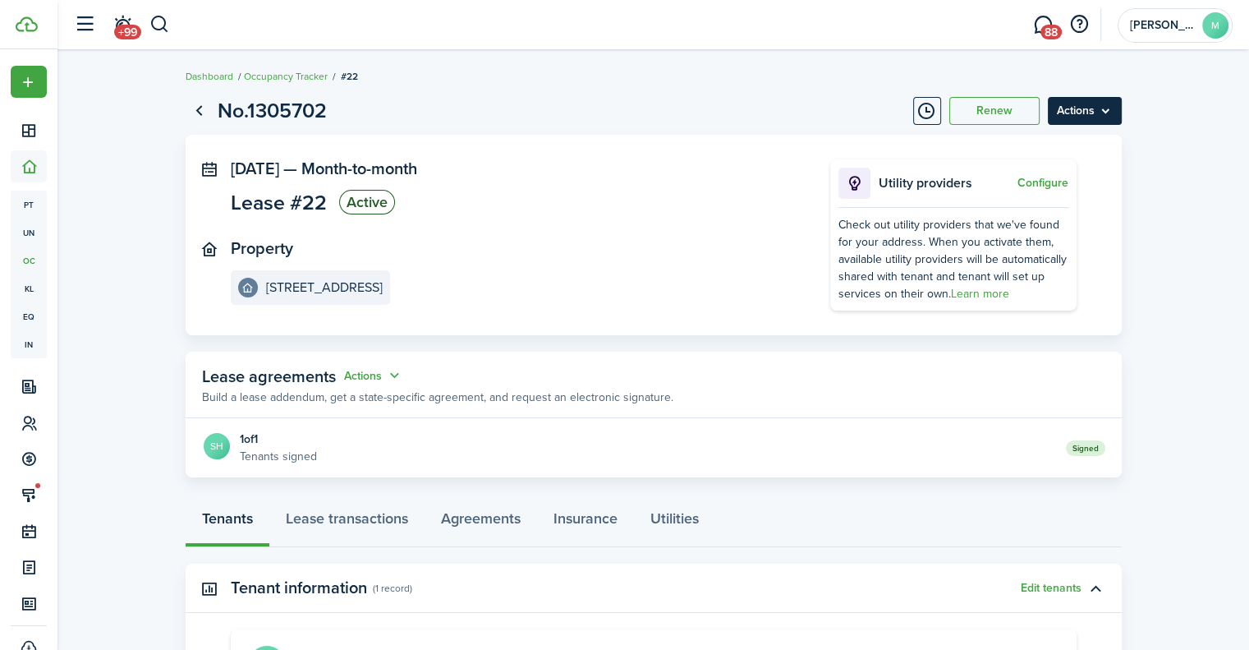
click at [1092, 105] on menu-btn "Actions" at bounding box center [1085, 111] width 74 height 28
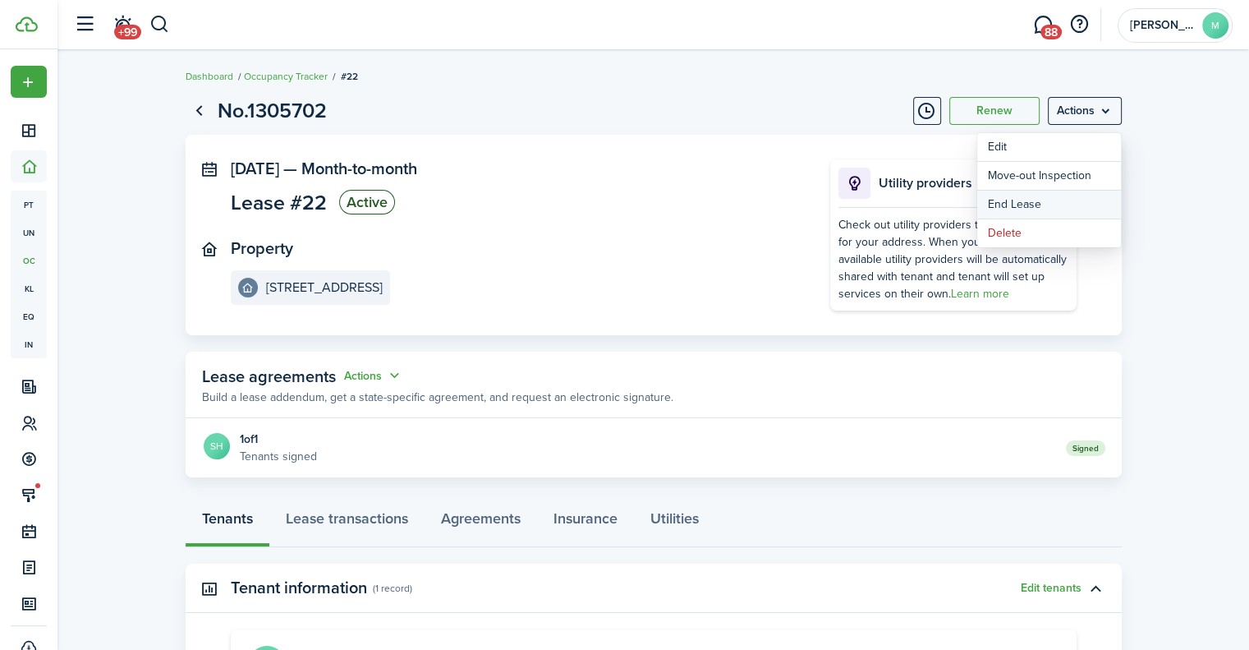
click at [1042, 204] on link "End Lease" at bounding box center [1049, 205] width 144 height 28
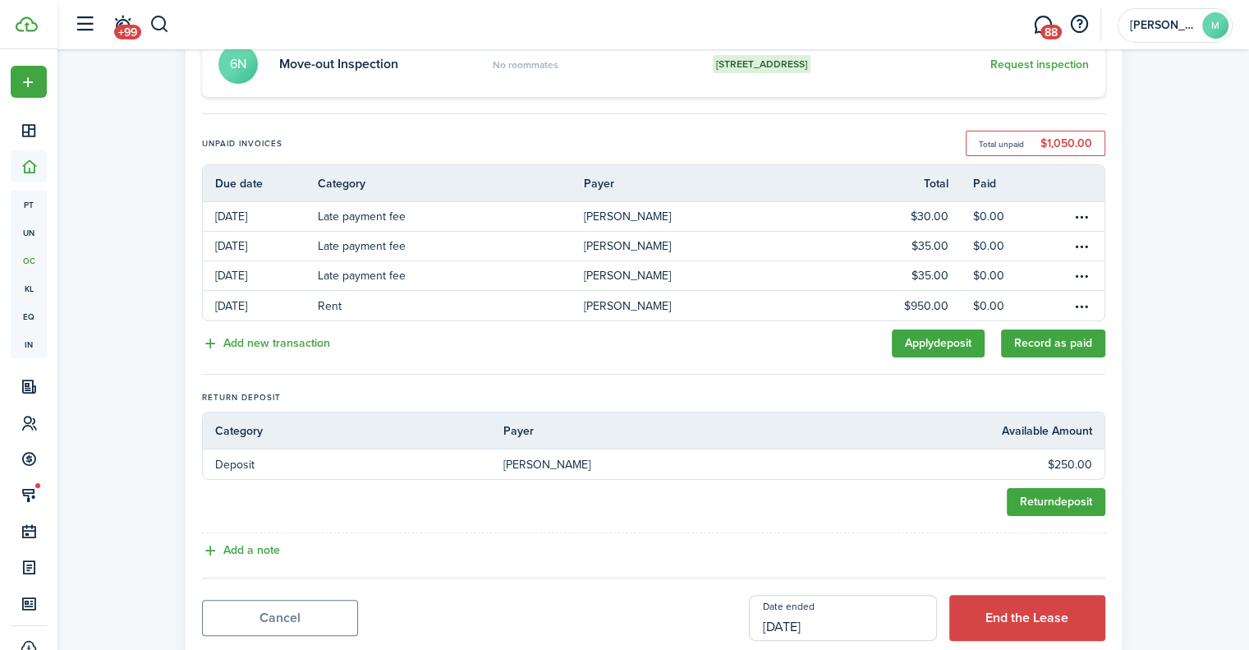
scroll to position [302, 0]
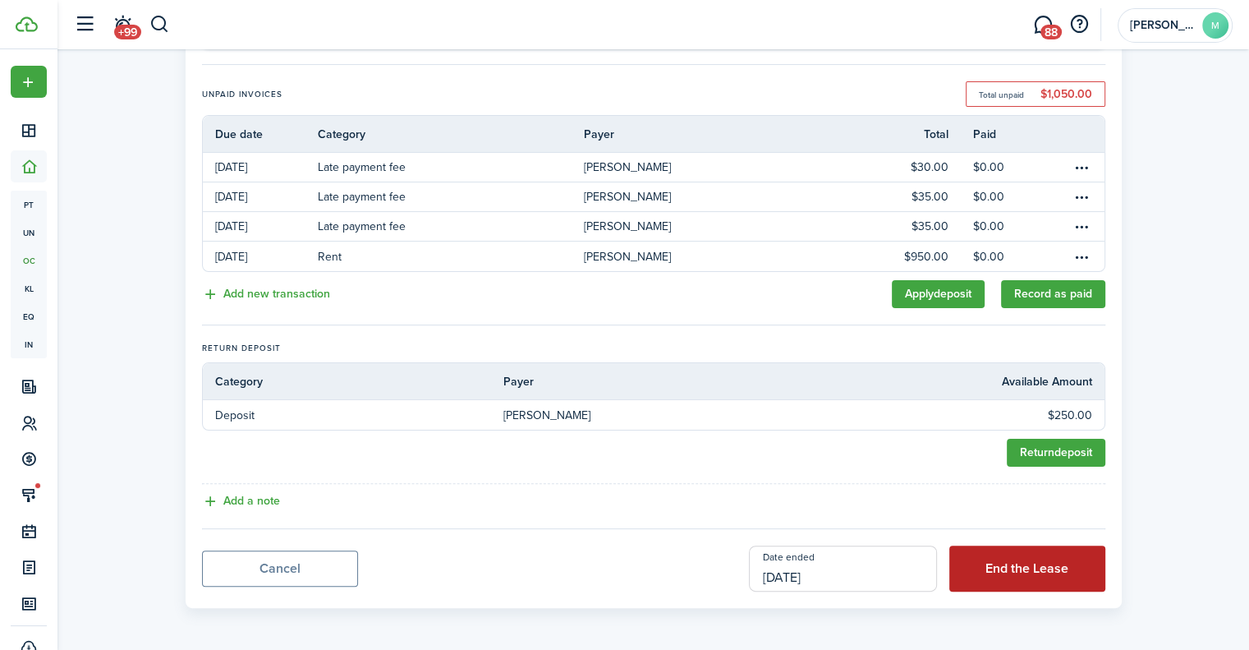
click at [985, 565] on button "End the Lease" at bounding box center [1027, 568] width 156 height 46
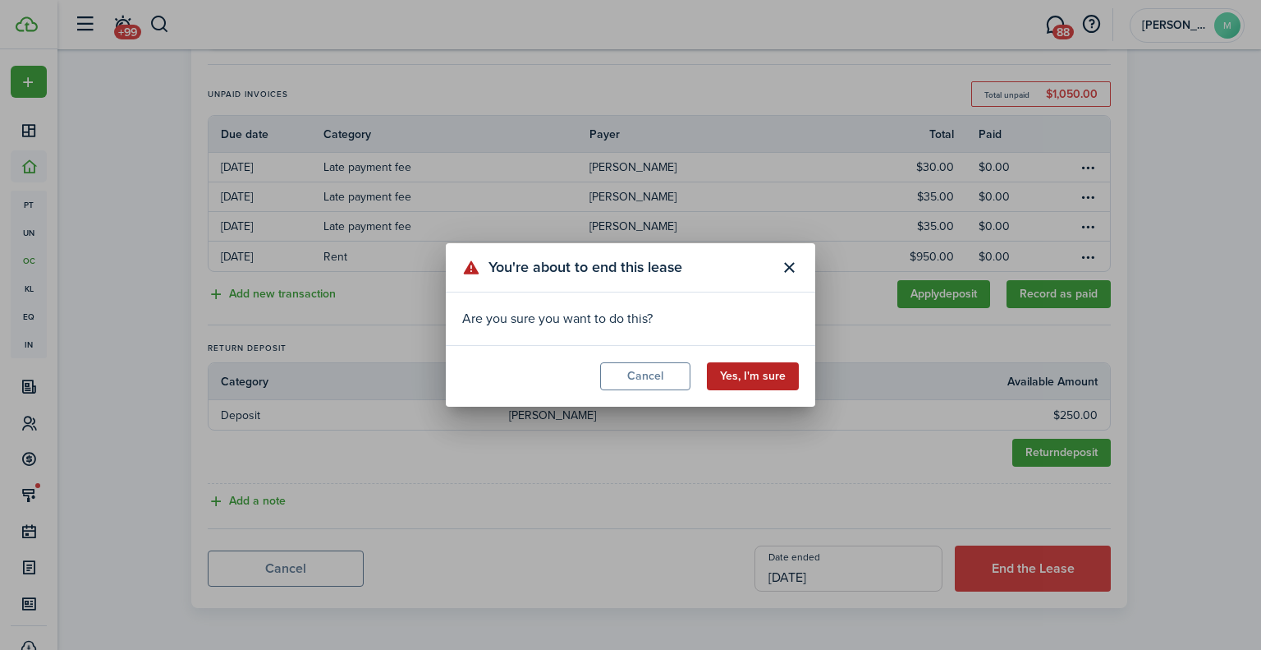
click at [760, 378] on button "Yes, I'm sure" at bounding box center [753, 376] width 92 height 28
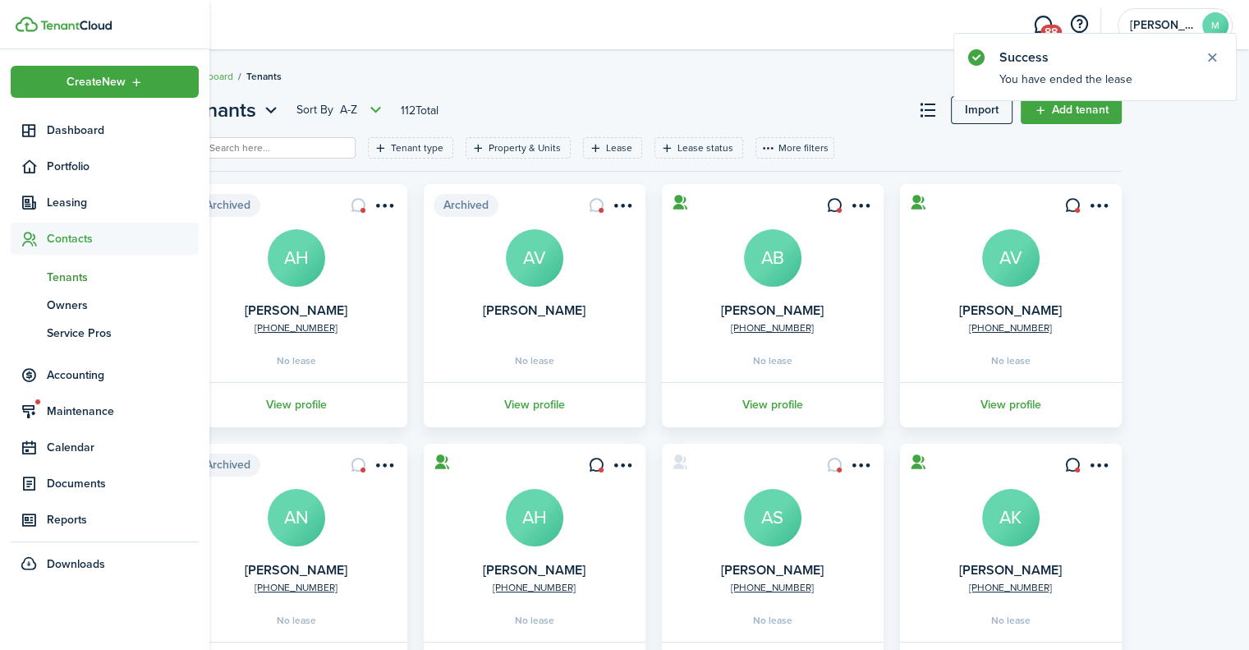
click at [88, 240] on span "Contacts" at bounding box center [123, 238] width 152 height 17
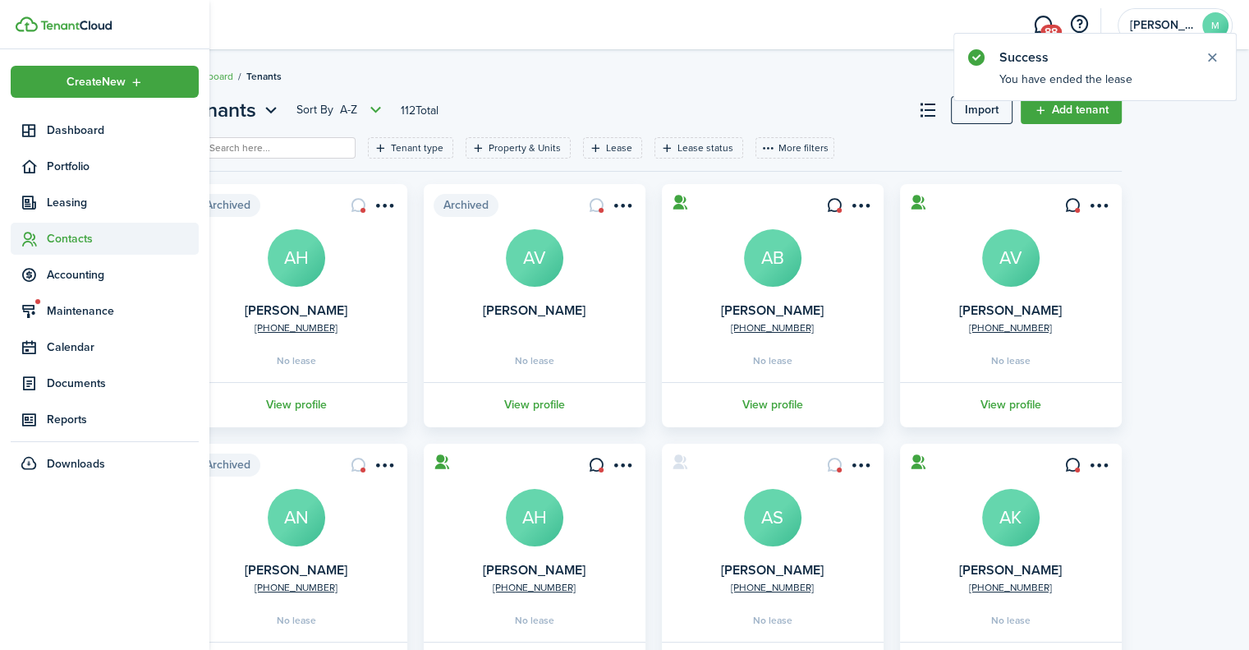
click at [88, 240] on span "Contacts" at bounding box center [123, 238] width 152 height 17
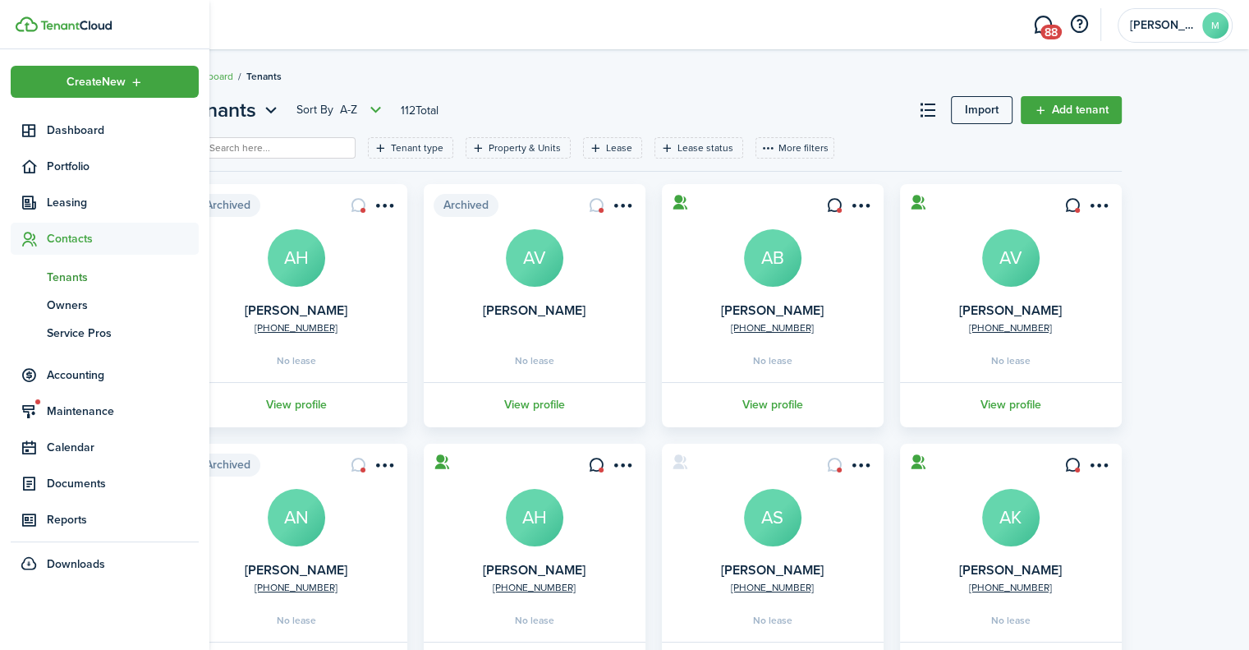
click at [73, 284] on span "Tenants" at bounding box center [123, 277] width 152 height 17
click at [67, 271] on span "Tenants" at bounding box center [123, 277] width 152 height 17
click at [76, 278] on span "Tenants" at bounding box center [123, 277] width 152 height 17
